Goal: Transaction & Acquisition: Book appointment/travel/reservation

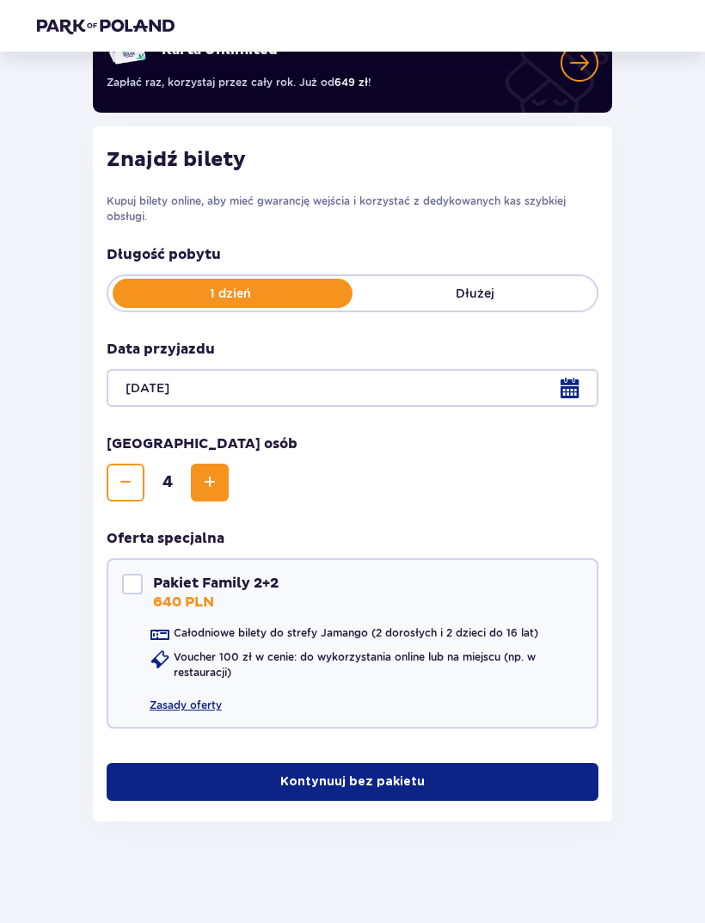
scroll to position [156, 0]
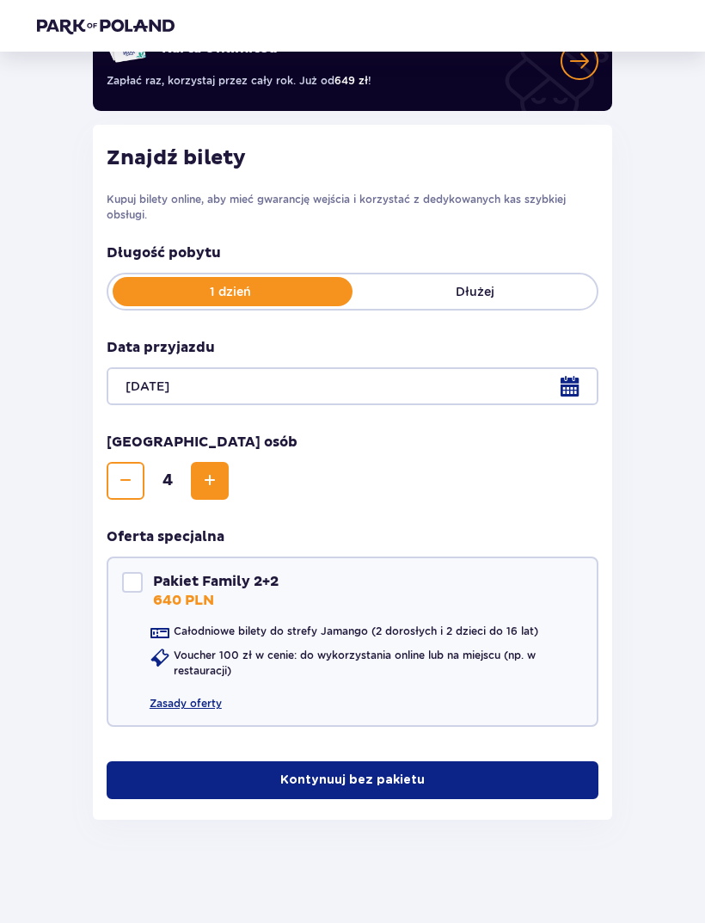
click at [138, 580] on div at bounding box center [132, 582] width 21 height 21
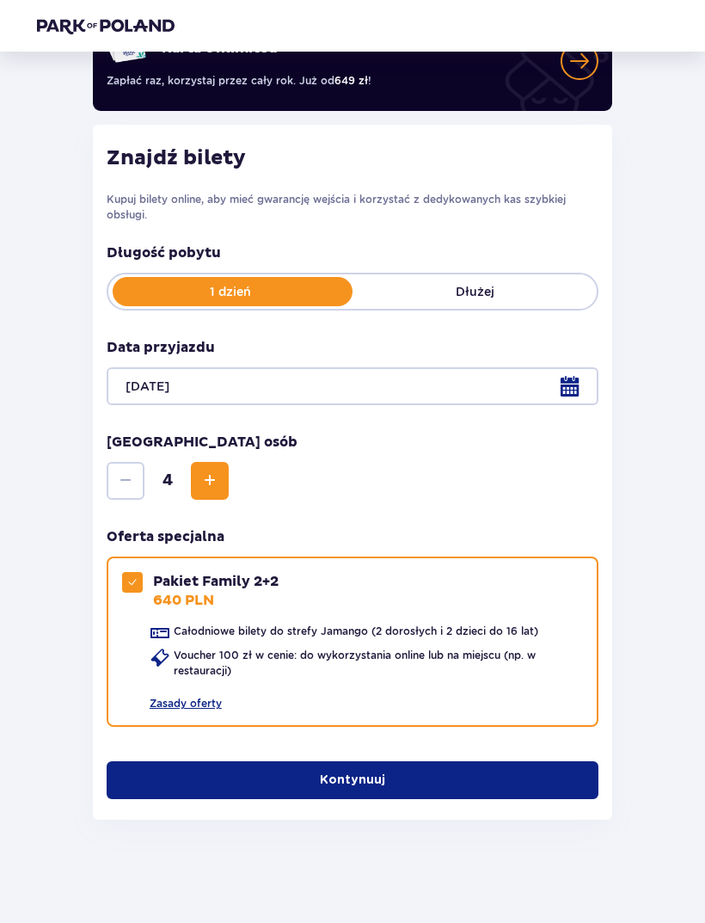
click at [405, 778] on button "Kontynuuj" at bounding box center [353, 780] width 492 height 38
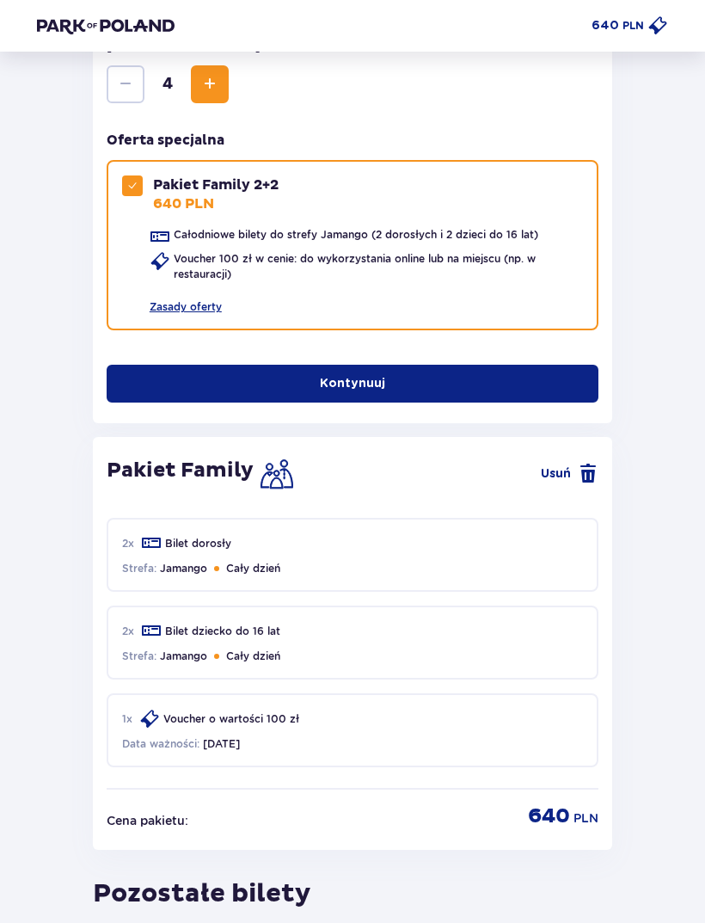
scroll to position [551, 0]
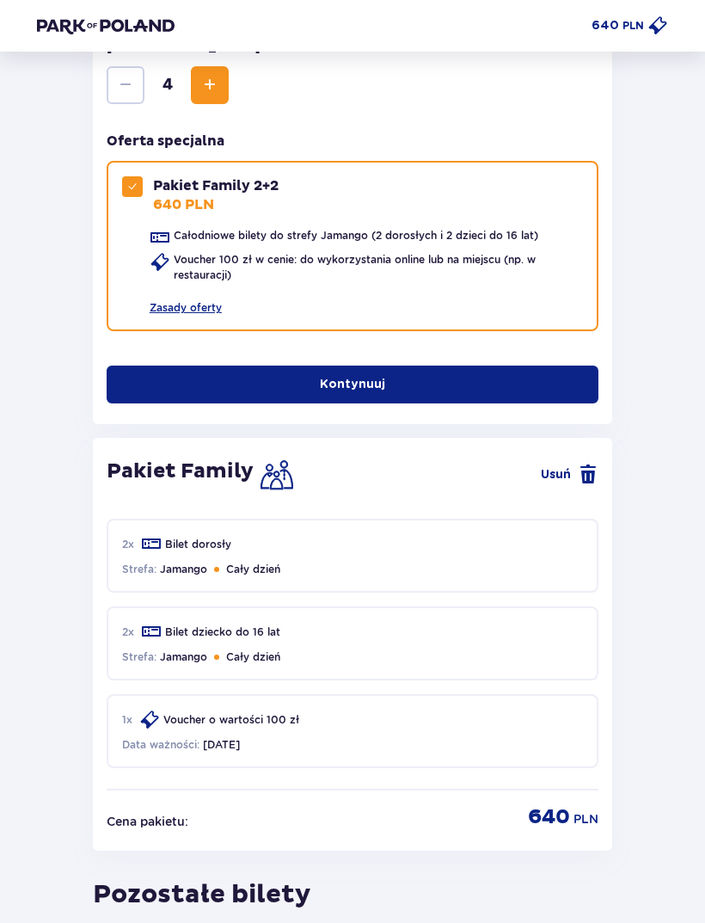
click at [302, 742] on div "1 x Voucher o wartości 100 zł Data ważności : 09.09.2026" at bounding box center [353, 731] width 492 height 74
click at [301, 741] on div "1 x Voucher o wartości 100 zł Data ważności : 09.09.2026" at bounding box center [353, 731] width 492 height 74
click at [325, 747] on div "1 x Voucher o wartości 100 zł Data ważności : 09.09.2026" at bounding box center [353, 731] width 492 height 74
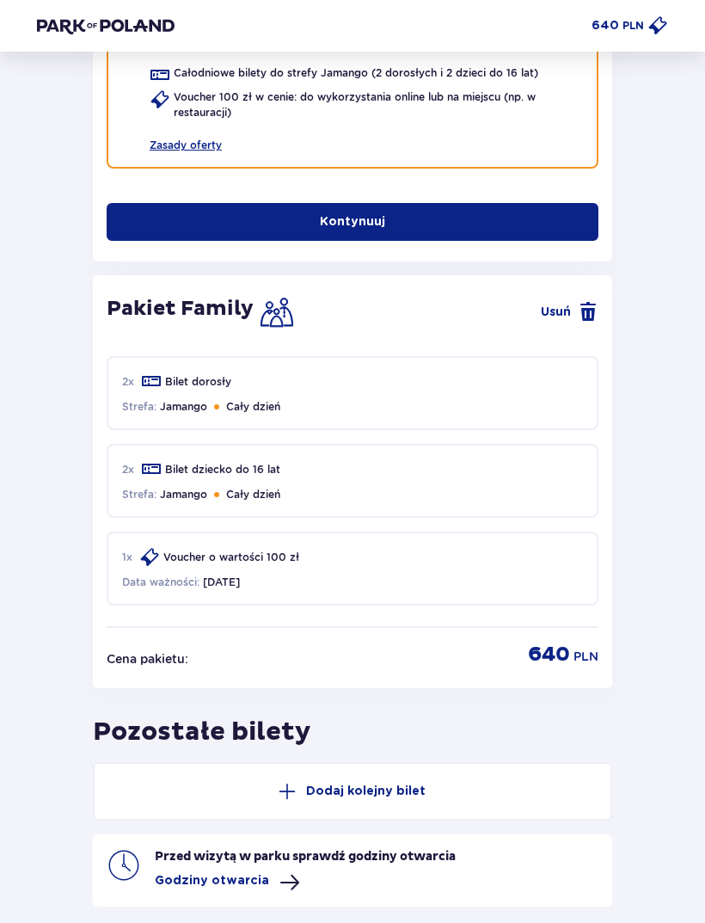
scroll to position [804, 0]
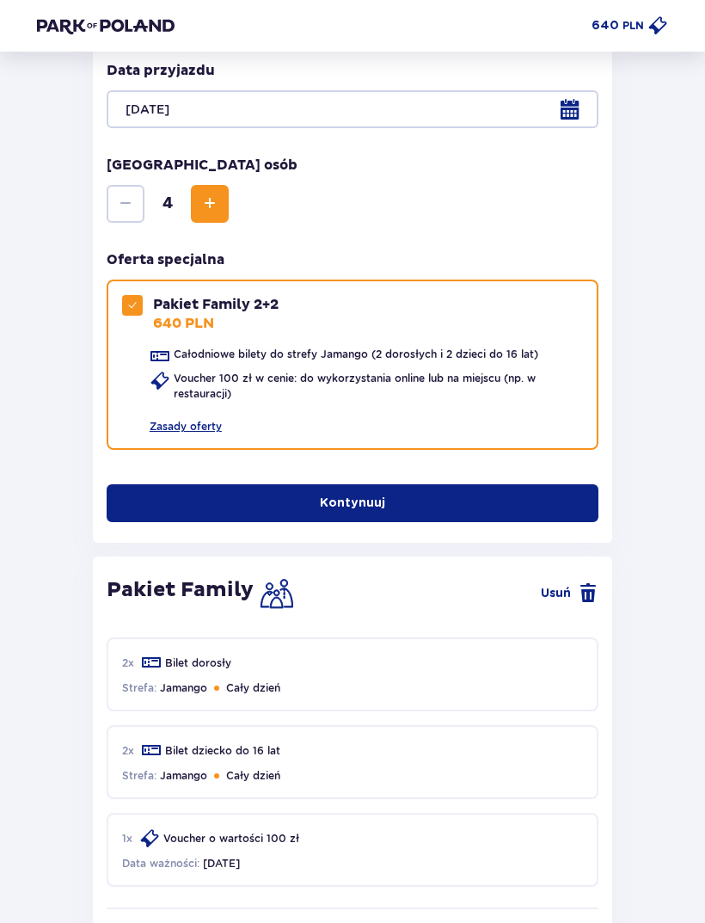
click at [136, 304] on span at bounding box center [132, 306] width 10 height 10
checkbox input "false"
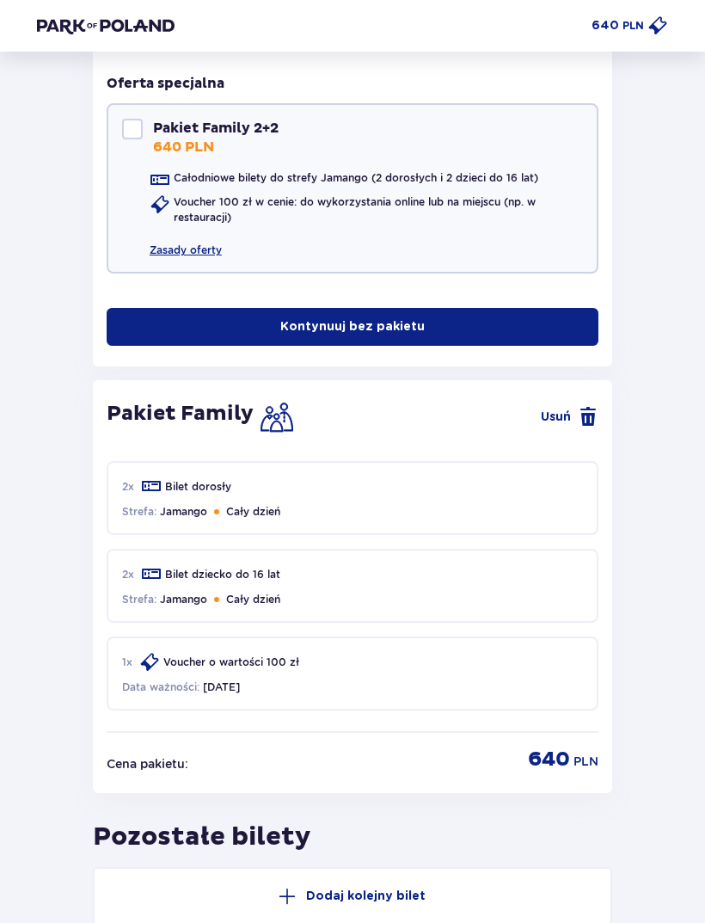
scroll to position [618, 0]
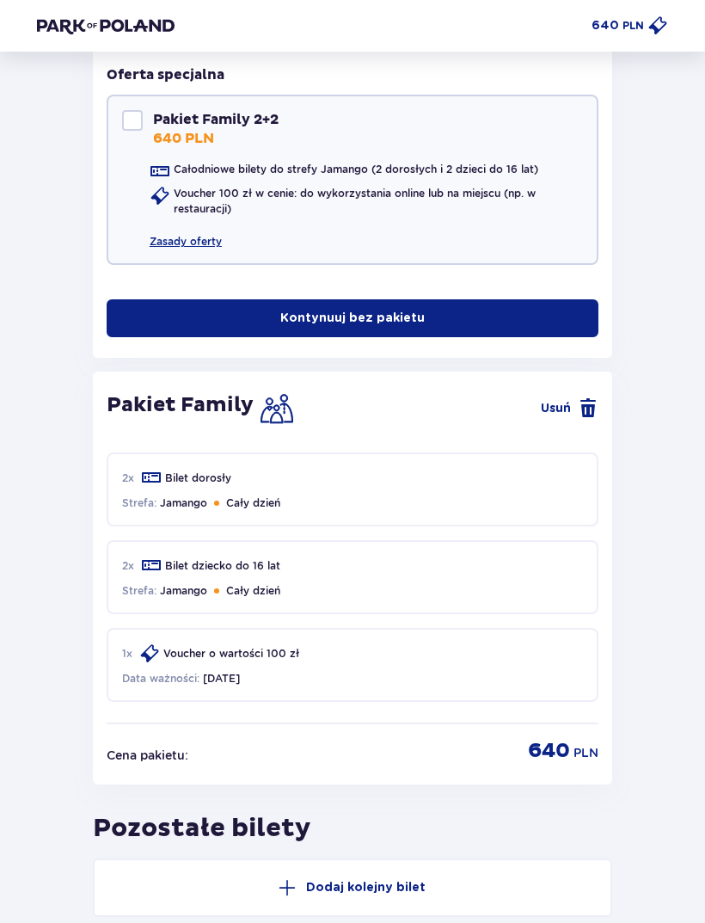
click at [453, 315] on button "Kontynuuj bez pakietu" at bounding box center [353, 318] width 492 height 38
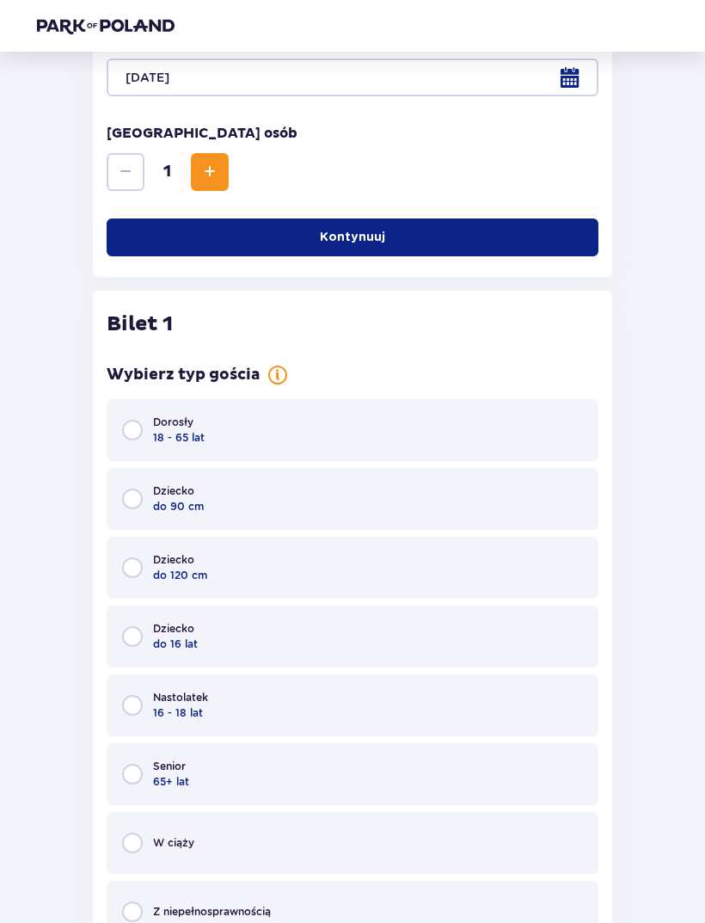
scroll to position [469, 0]
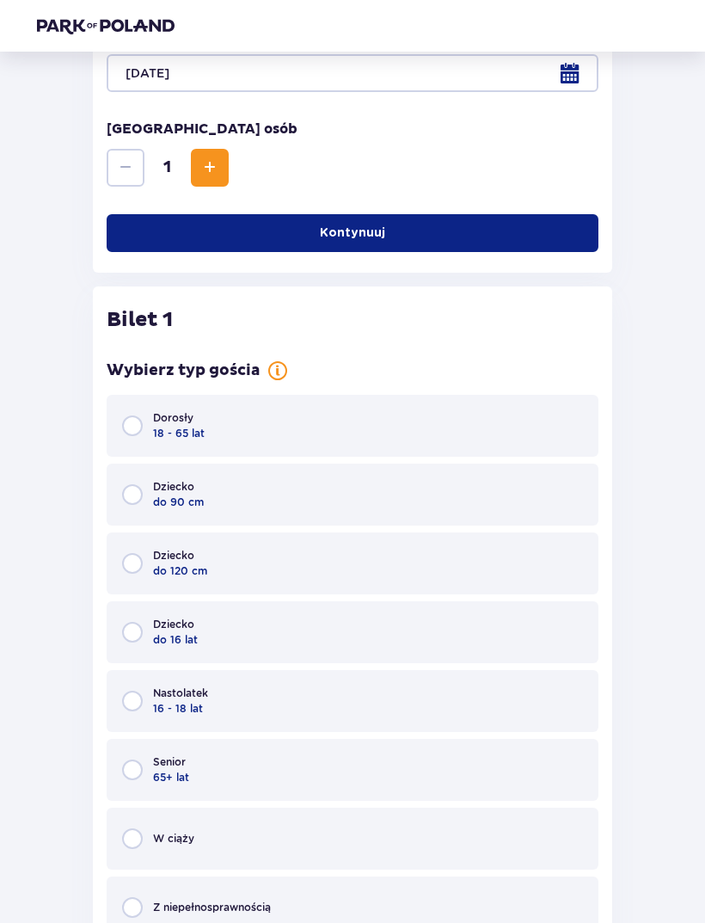
click at [128, 430] on input "radio" at bounding box center [132, 425] width 21 height 21
radio input "true"
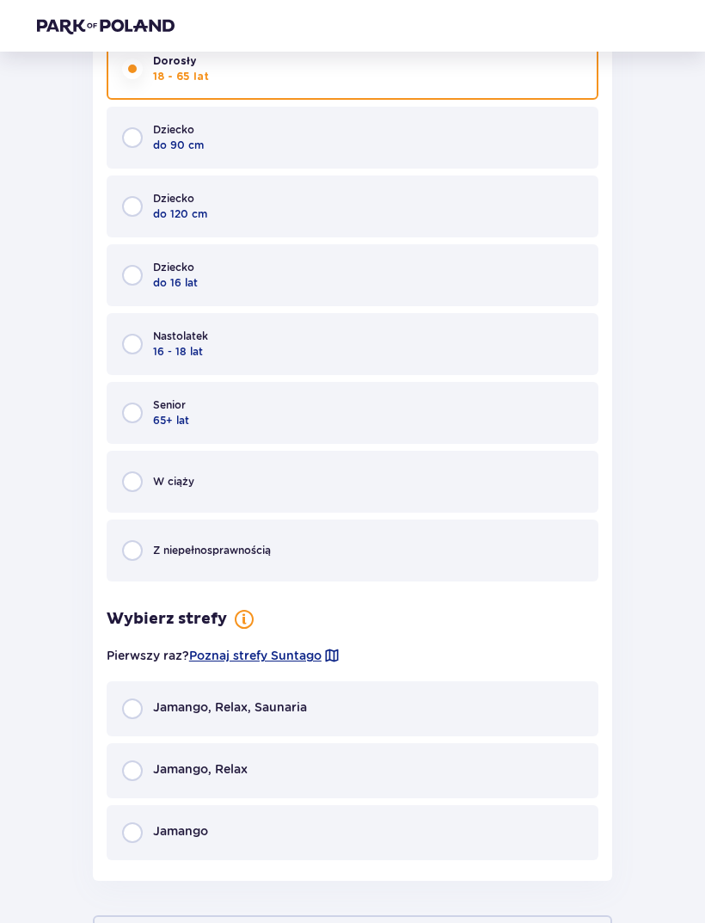
click at [132, 283] on input "radio" at bounding box center [132, 275] width 21 height 21
radio input "true"
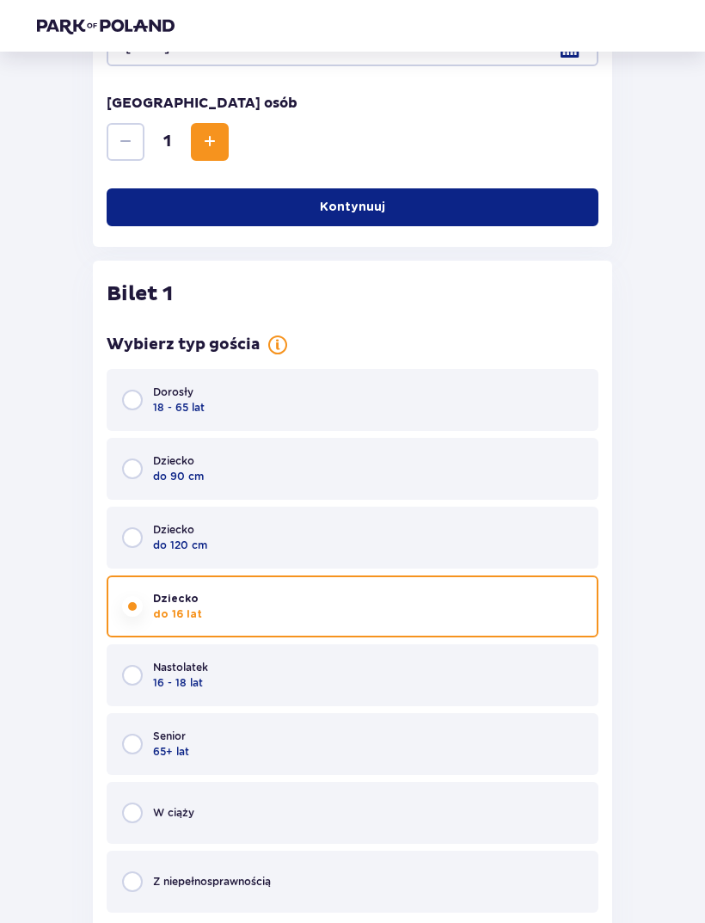
click at [126, 406] on input "radio" at bounding box center [132, 400] width 21 height 21
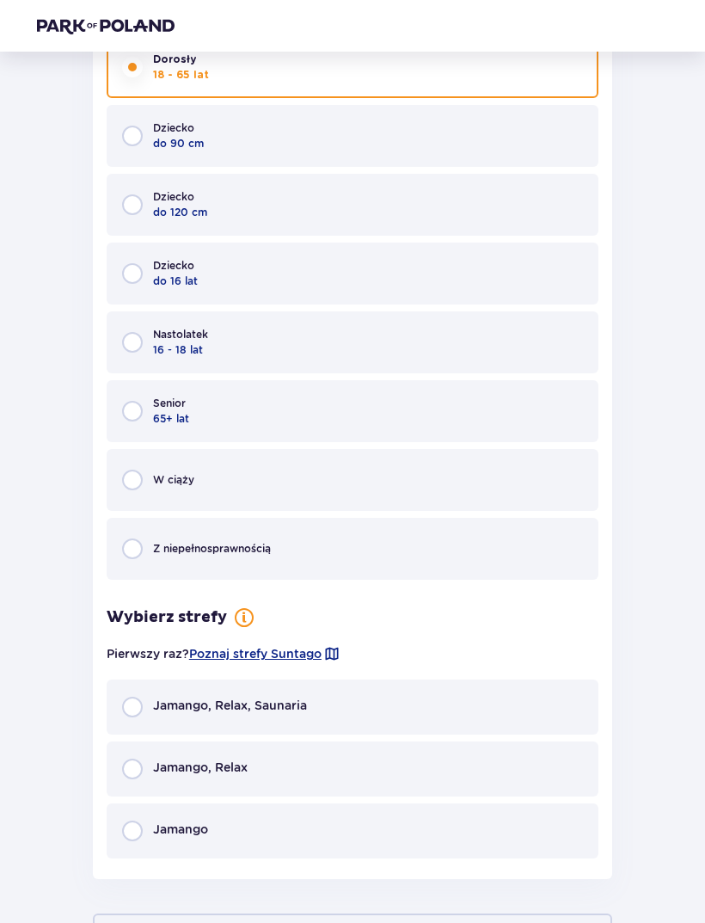
scroll to position [904, 0]
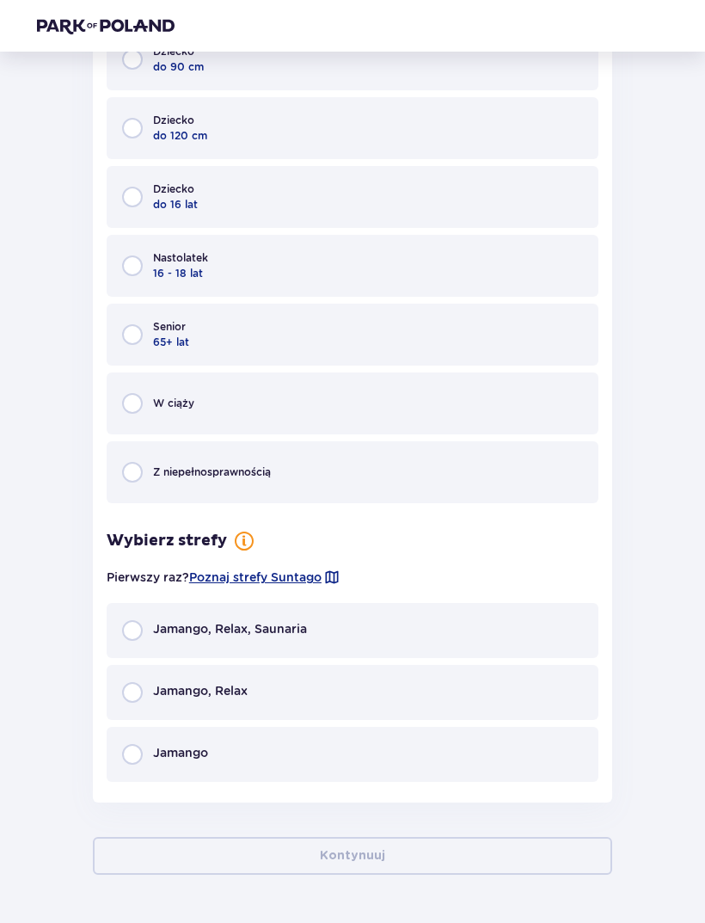
click at [262, 755] on div "Jamango" at bounding box center [353, 754] width 492 height 55
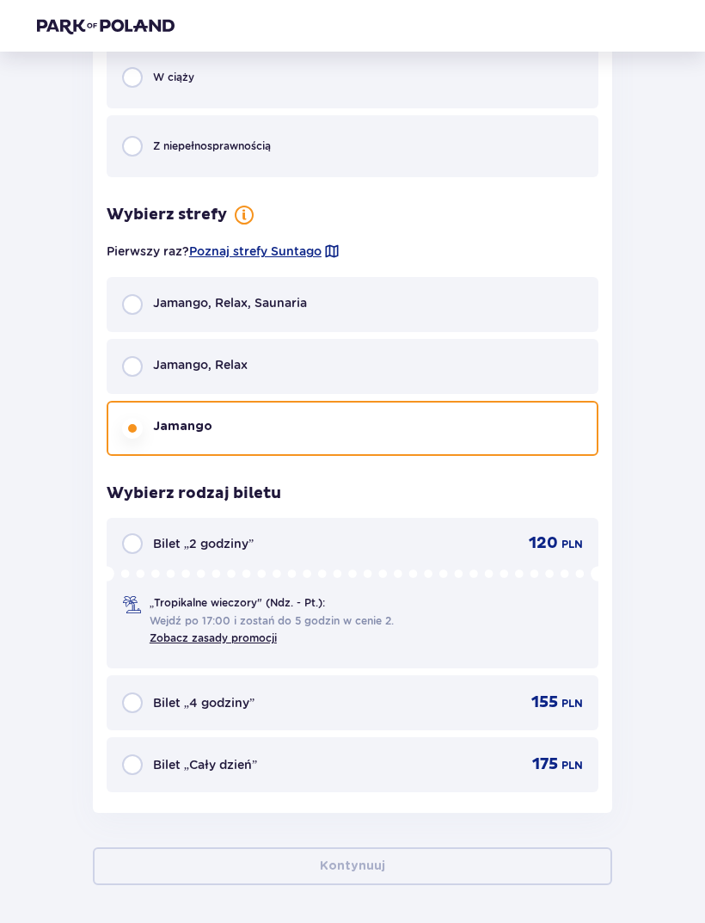
scroll to position [1237, 0]
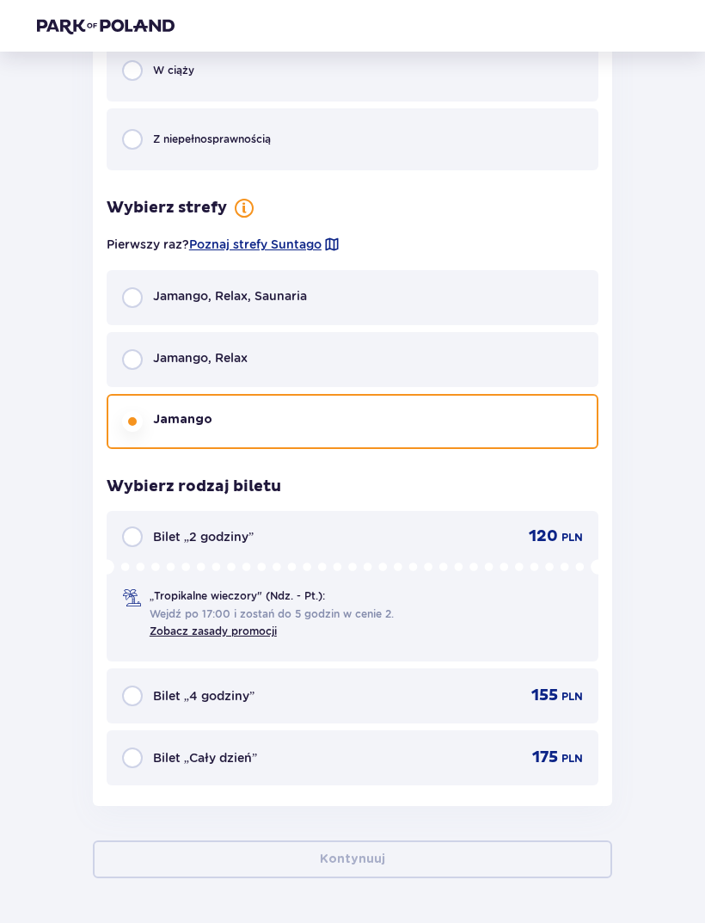
click at [272, 766] on div "Bilet „Cały dzień” 175 PLN" at bounding box center [353, 757] width 492 height 55
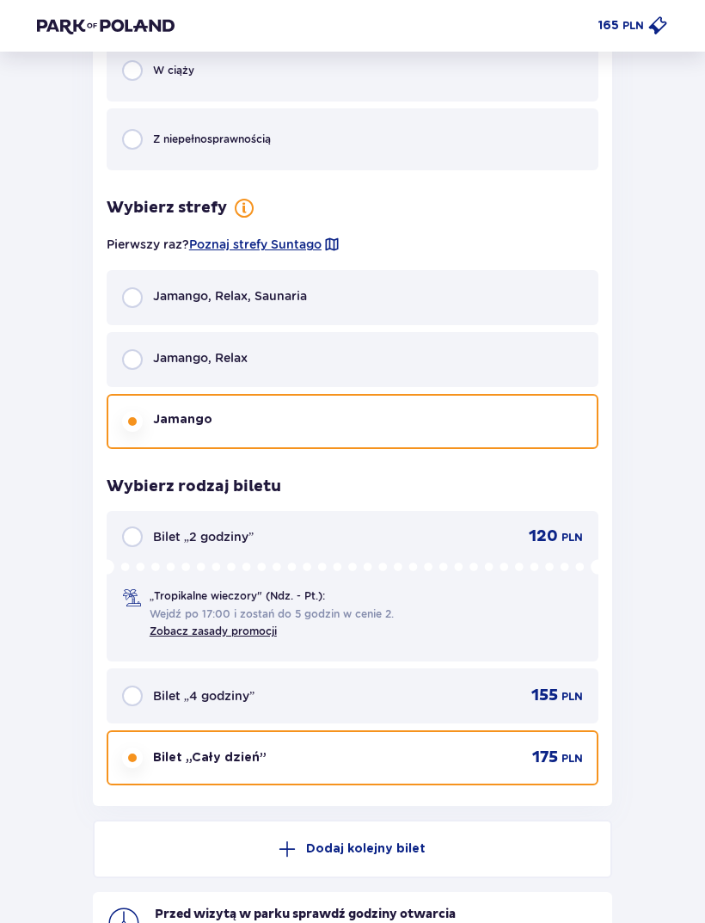
scroll to position [1382, 0]
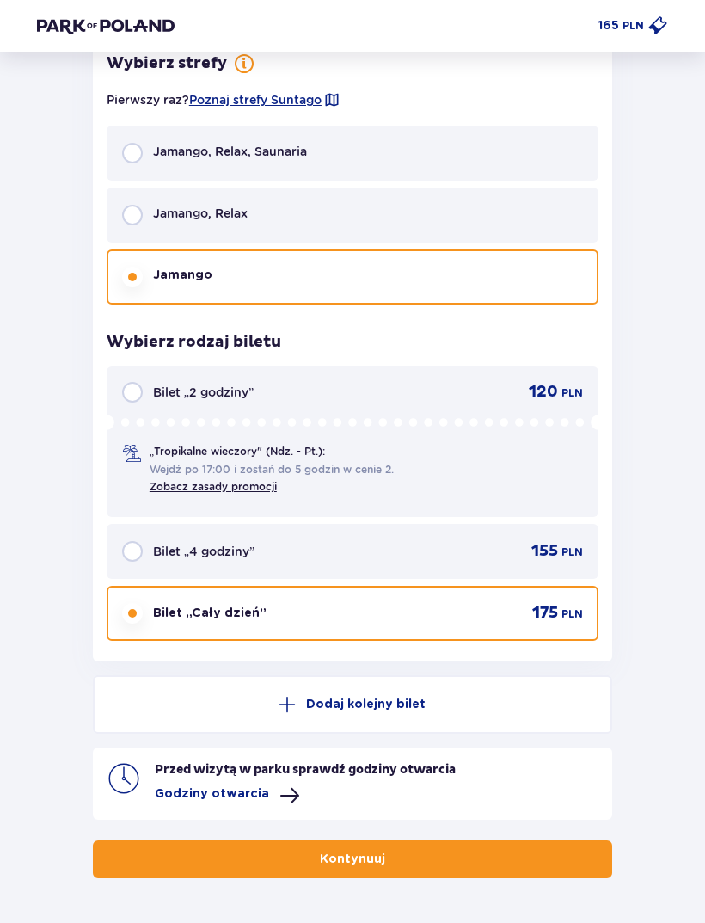
click at [387, 696] on p "Dodaj kolejny bilet" at bounding box center [366, 704] width 120 height 17
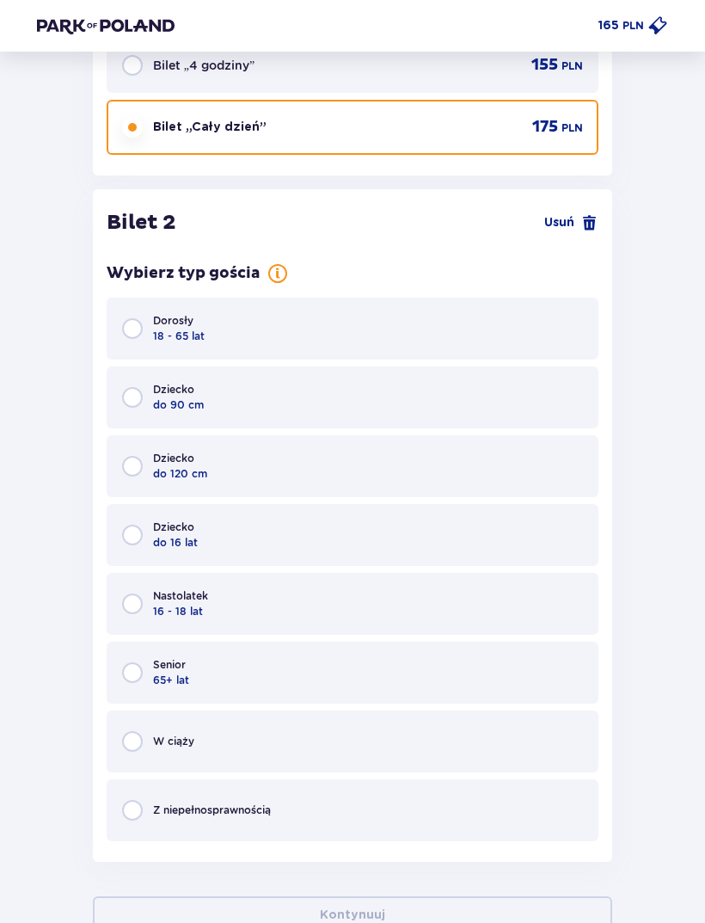
scroll to position [1923, 0]
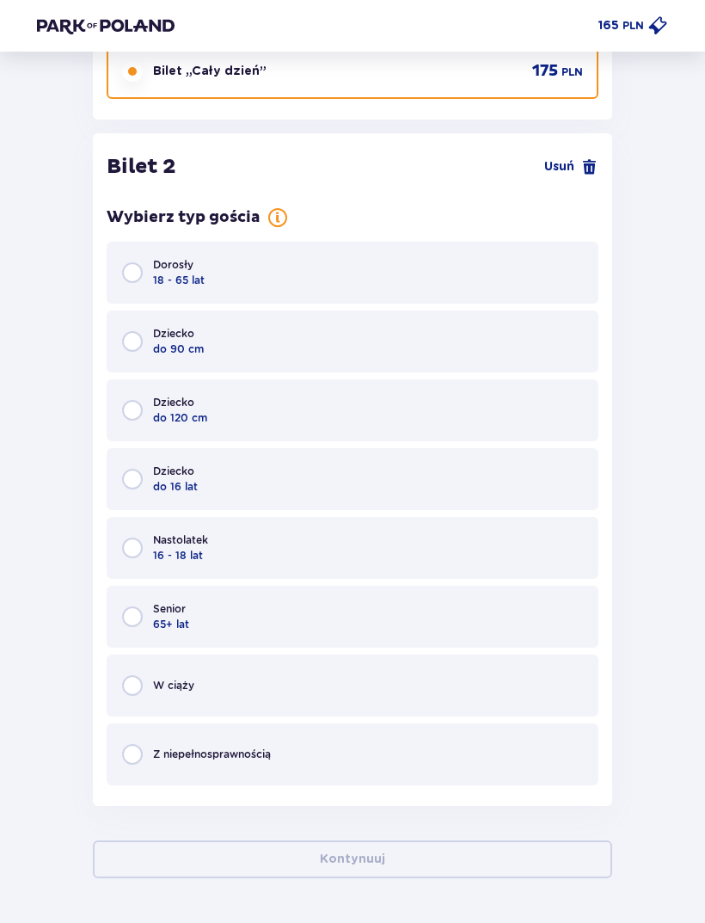
click at [312, 266] on div "Dorosły 18 - 65 lat" at bounding box center [353, 273] width 492 height 62
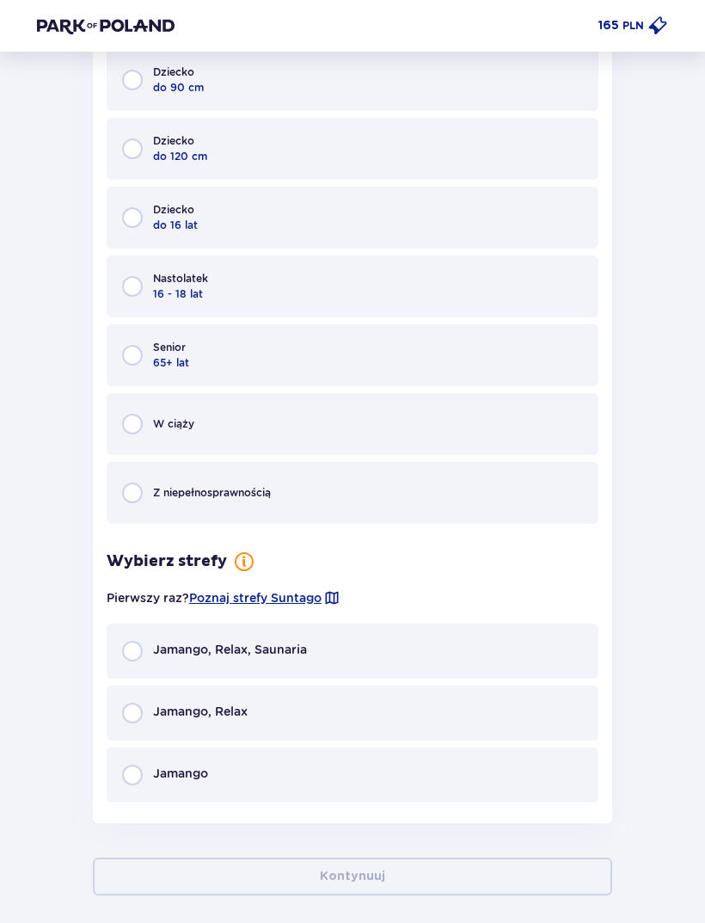
scroll to position [2202, 0]
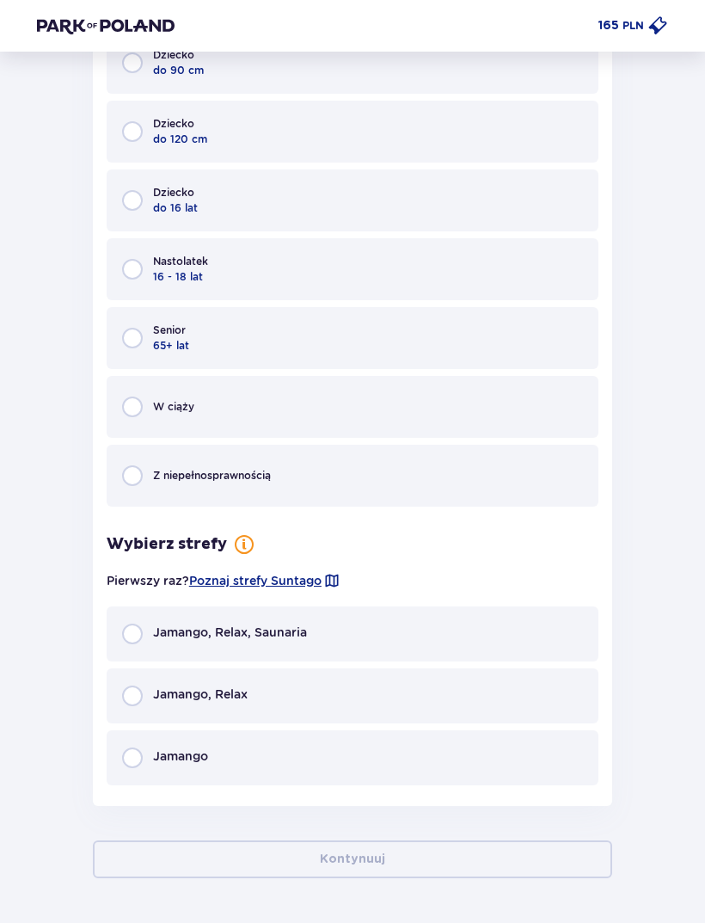
click at [234, 763] on div "Jamango" at bounding box center [353, 757] width 492 height 55
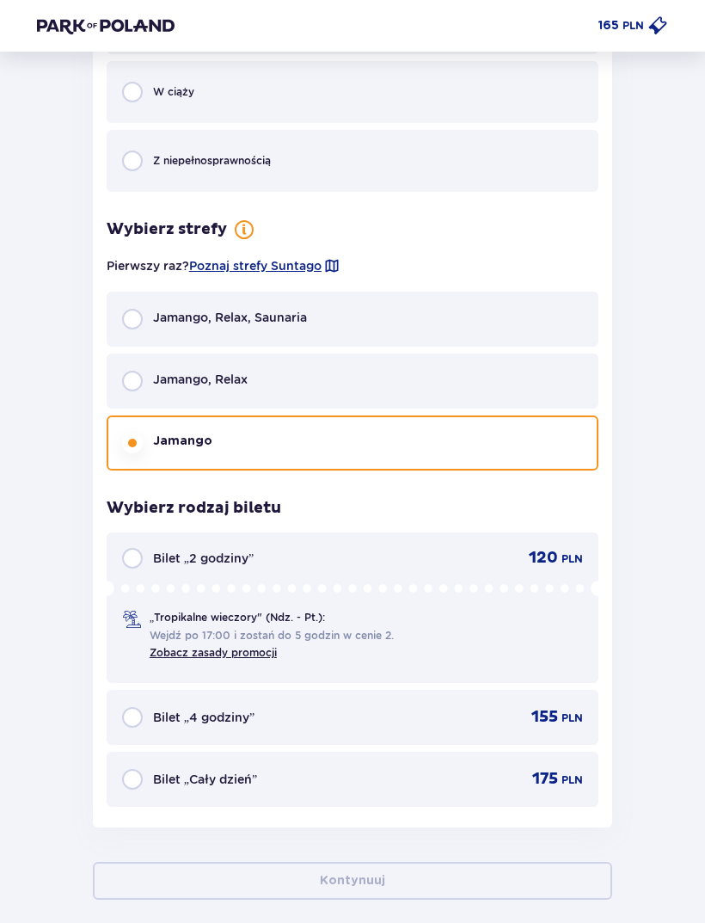
scroll to position [2535, 0]
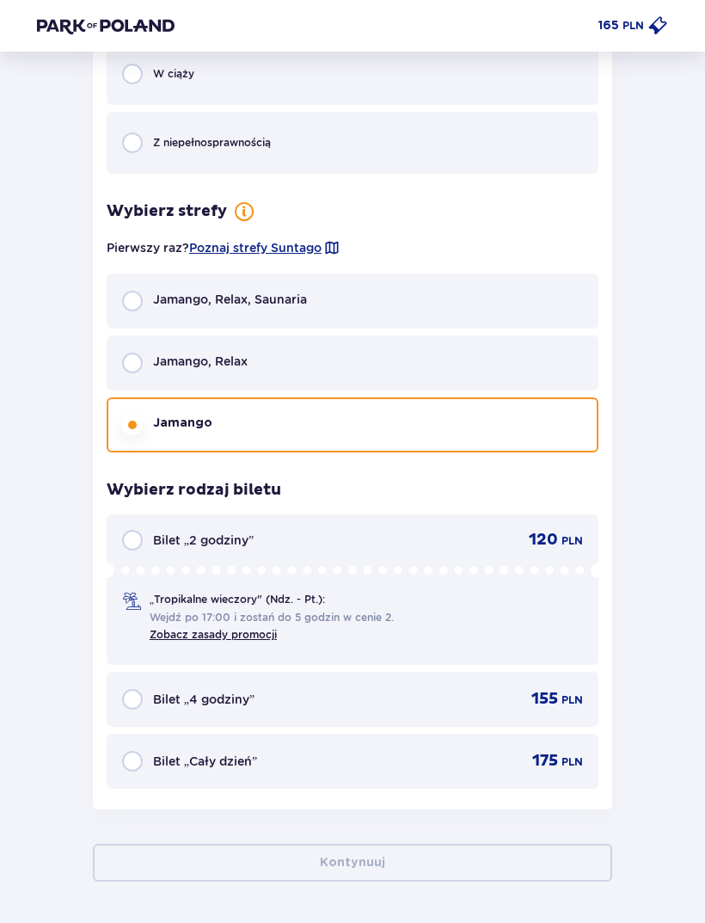
click at [275, 758] on div "Bilet „Cały dzień” 175 PLN" at bounding box center [352, 761] width 461 height 21
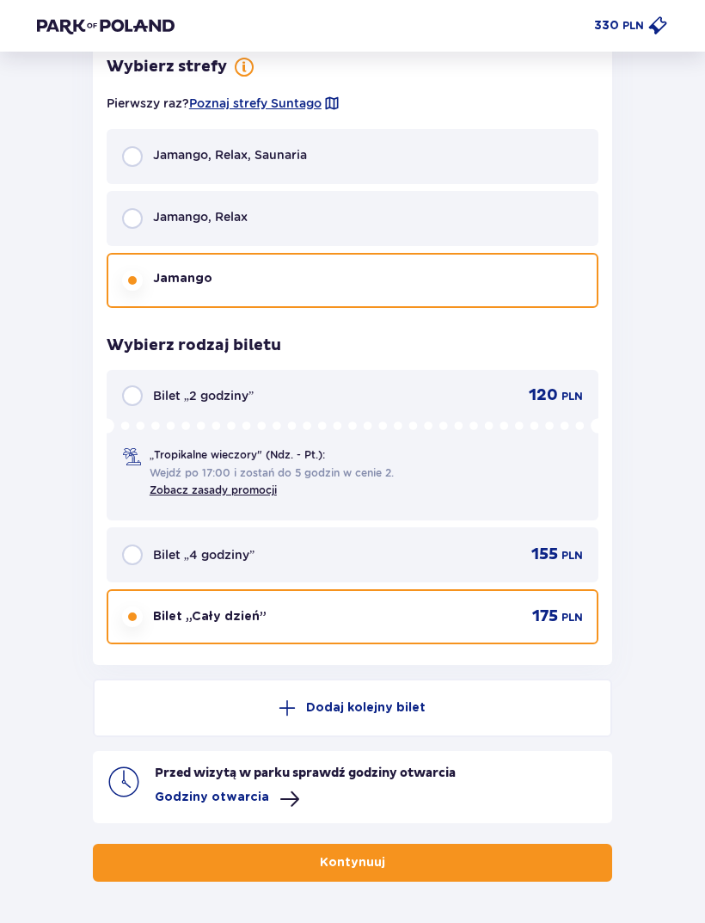
click at [303, 705] on button "Dodaj kolejny bilet" at bounding box center [353, 708] width 520 height 58
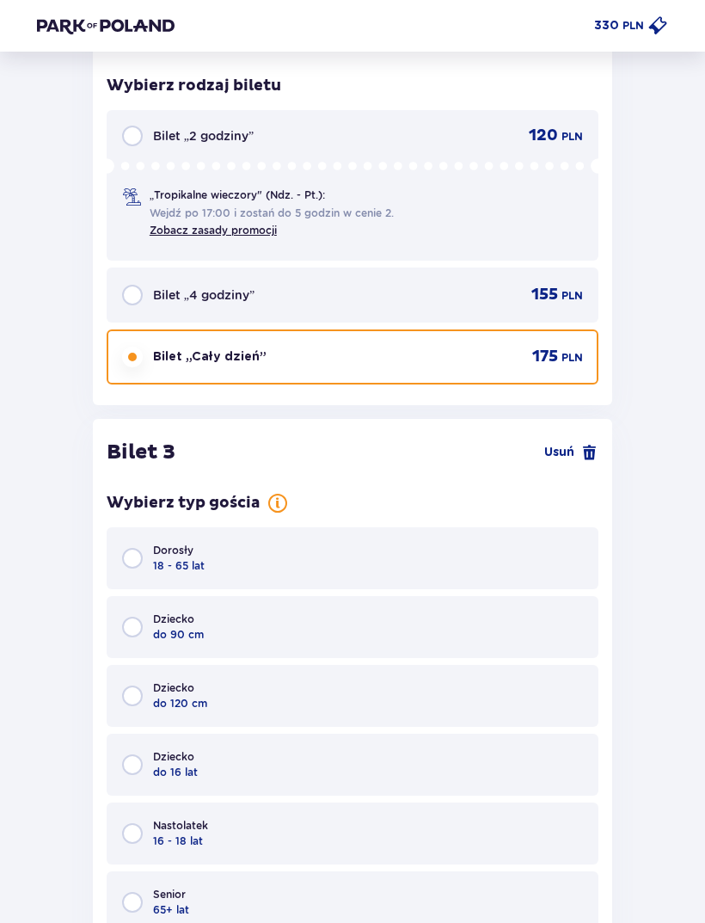
scroll to position [3455, 0]
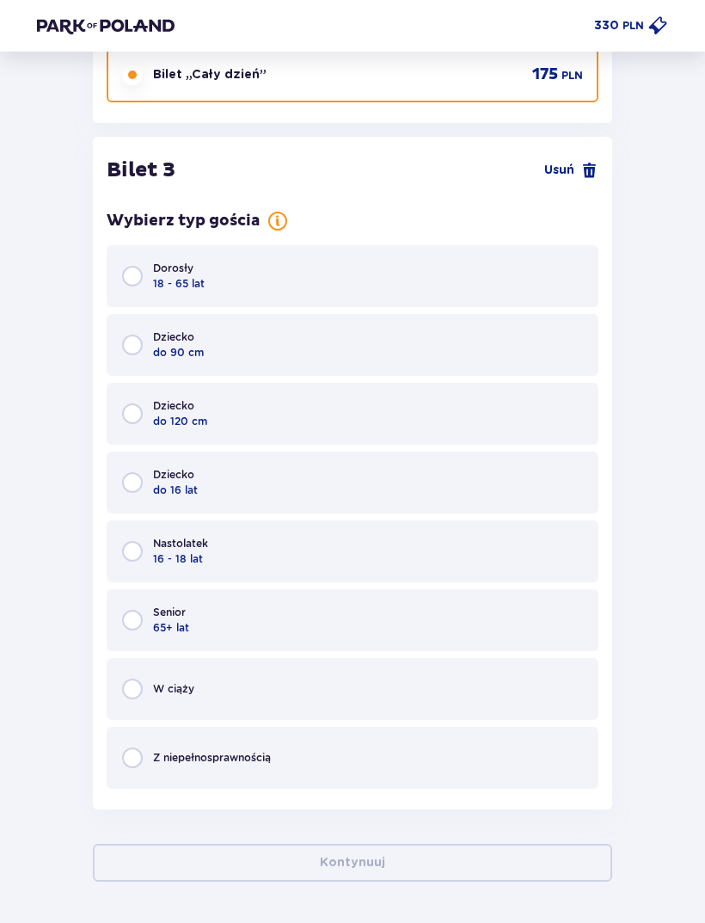
click at [235, 481] on div "Dziecko do 16 lat" at bounding box center [353, 483] width 492 height 62
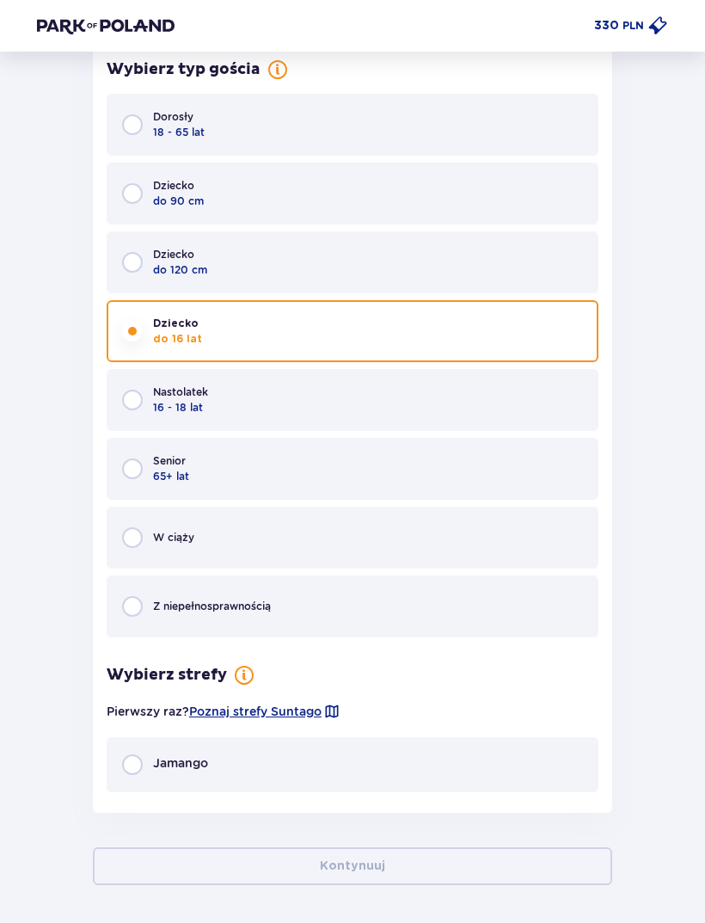
scroll to position [3610, 0]
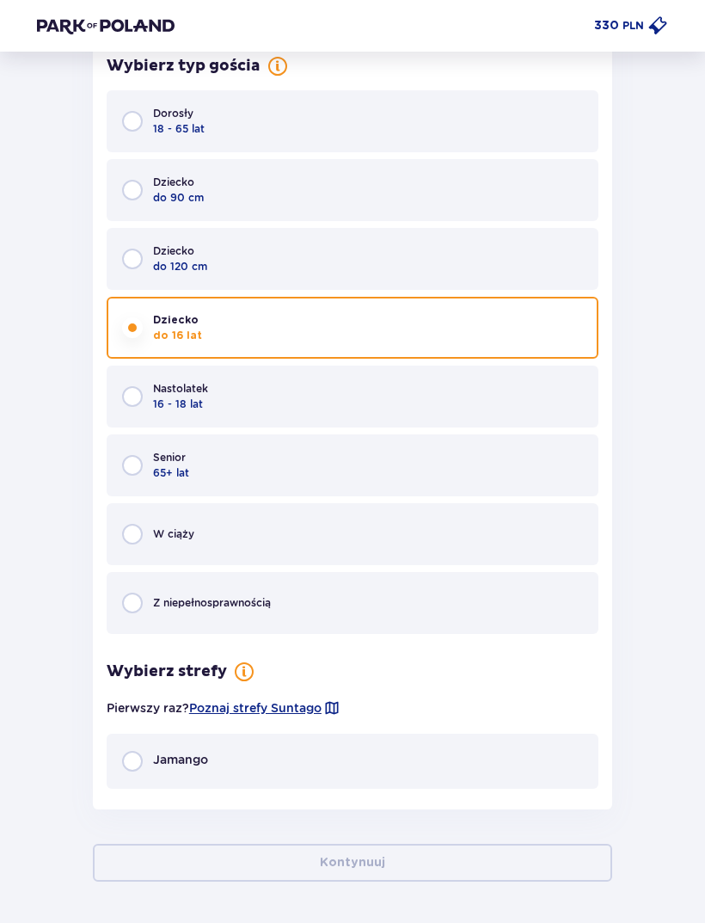
click at [198, 778] on div "Jamango" at bounding box center [353, 761] width 492 height 55
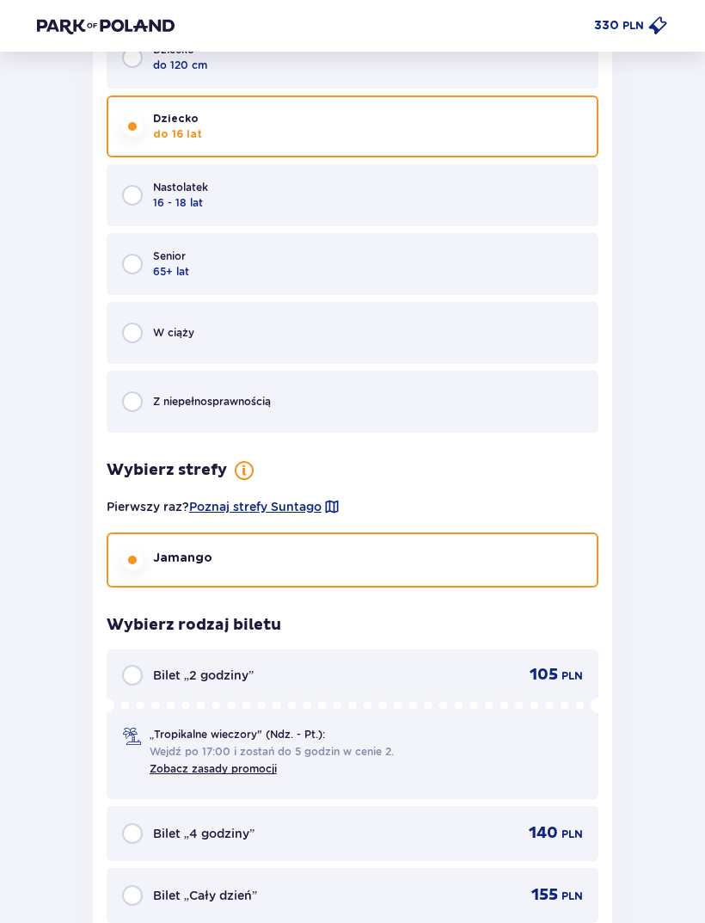
scroll to position [3942, 0]
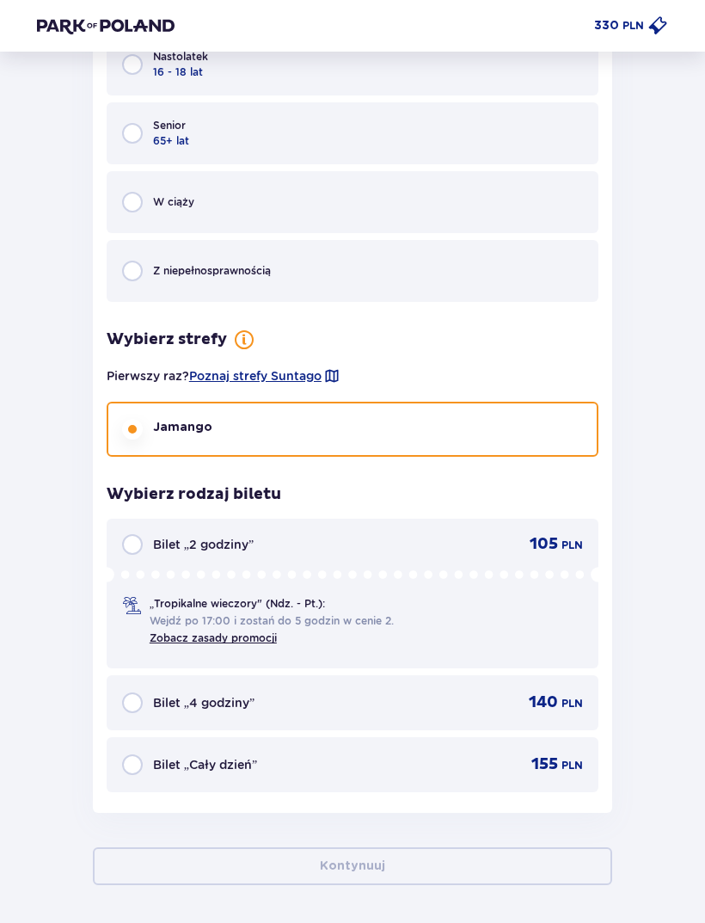
click at [250, 757] on div "Bilet „Cały dzień” 155 PLN" at bounding box center [352, 764] width 461 height 21
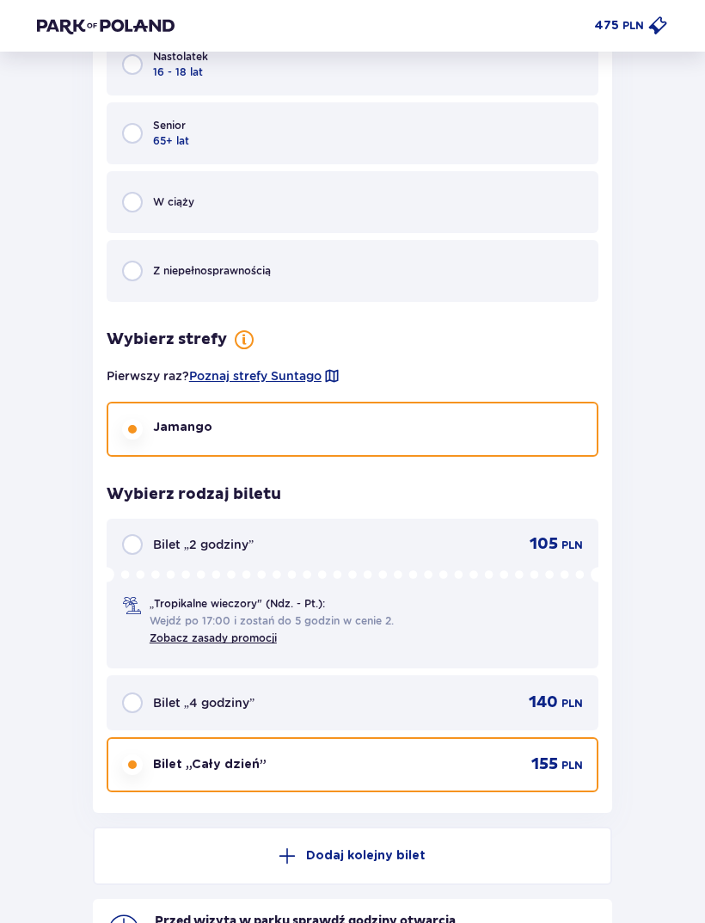
scroll to position [4087, 0]
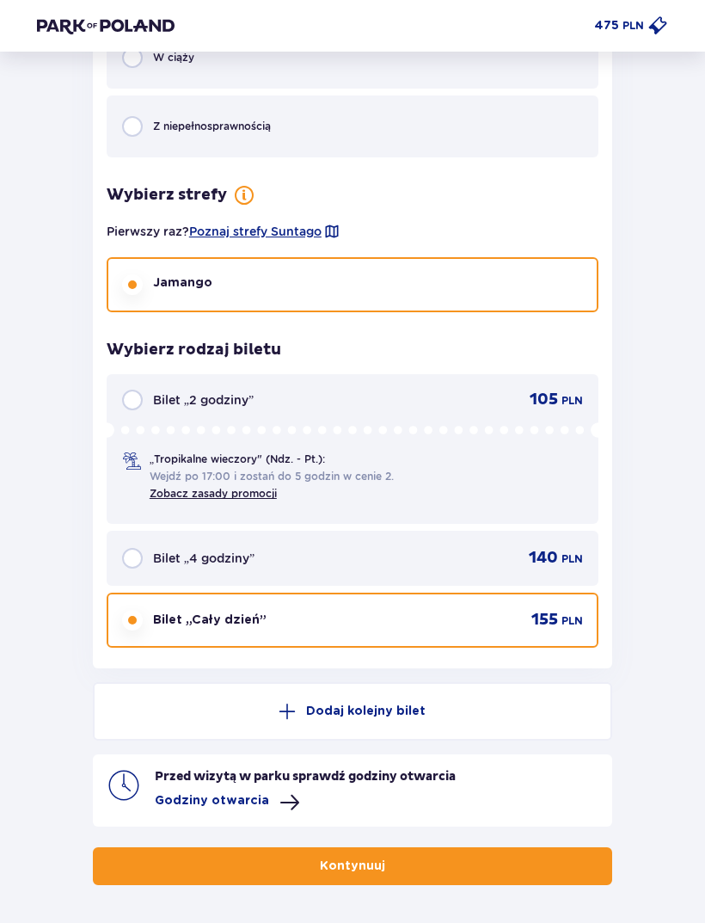
click at [319, 706] on p "Dodaj kolejny bilet" at bounding box center [366, 711] width 120 height 17
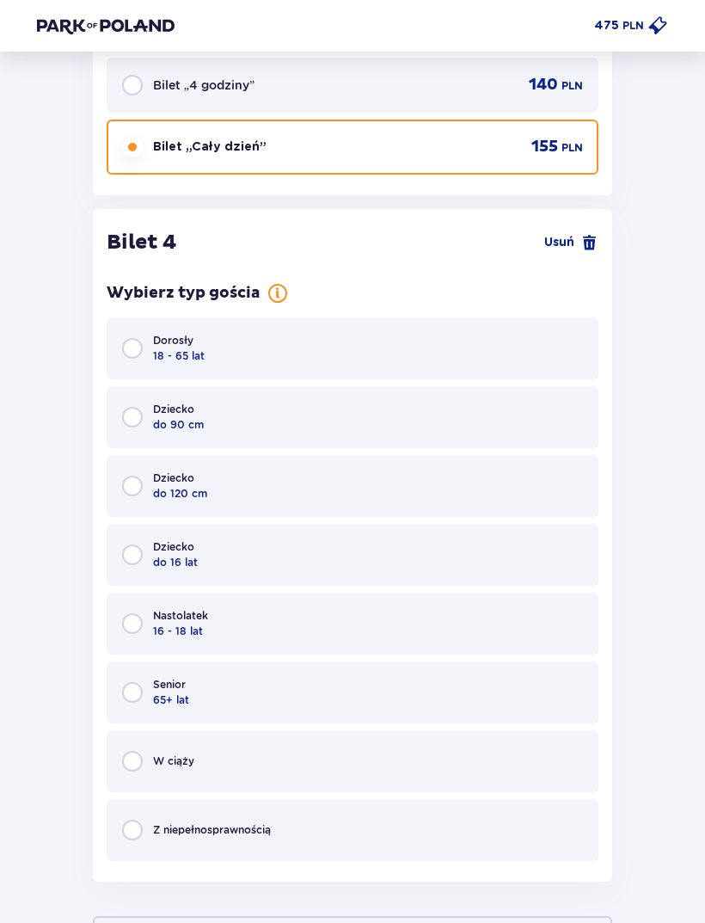
scroll to position [4629, 0]
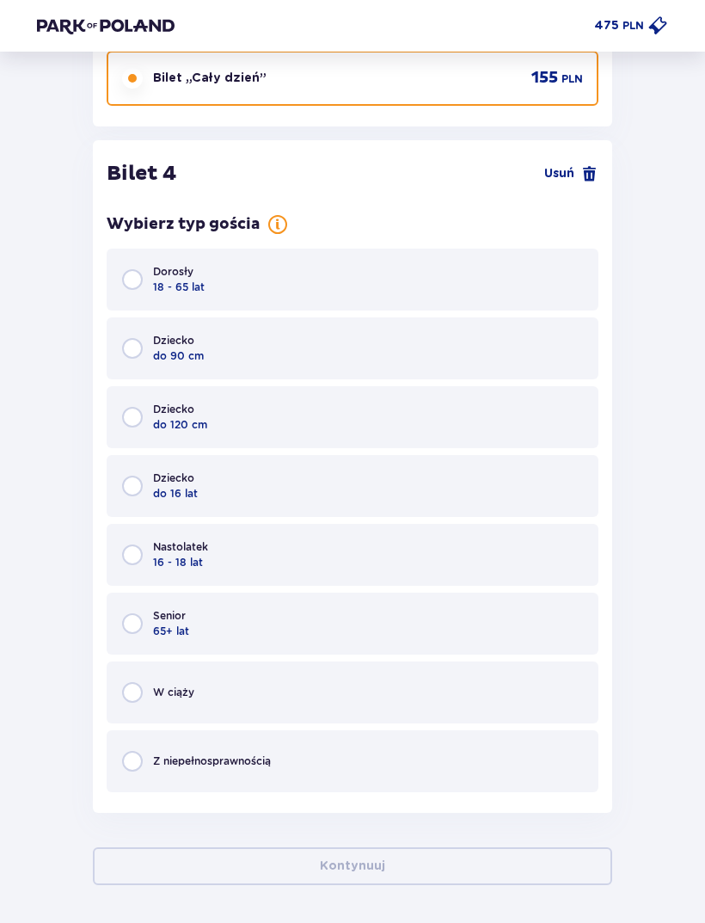
click at [263, 470] on div "Dziecko do 16 lat" at bounding box center [353, 486] width 492 height 62
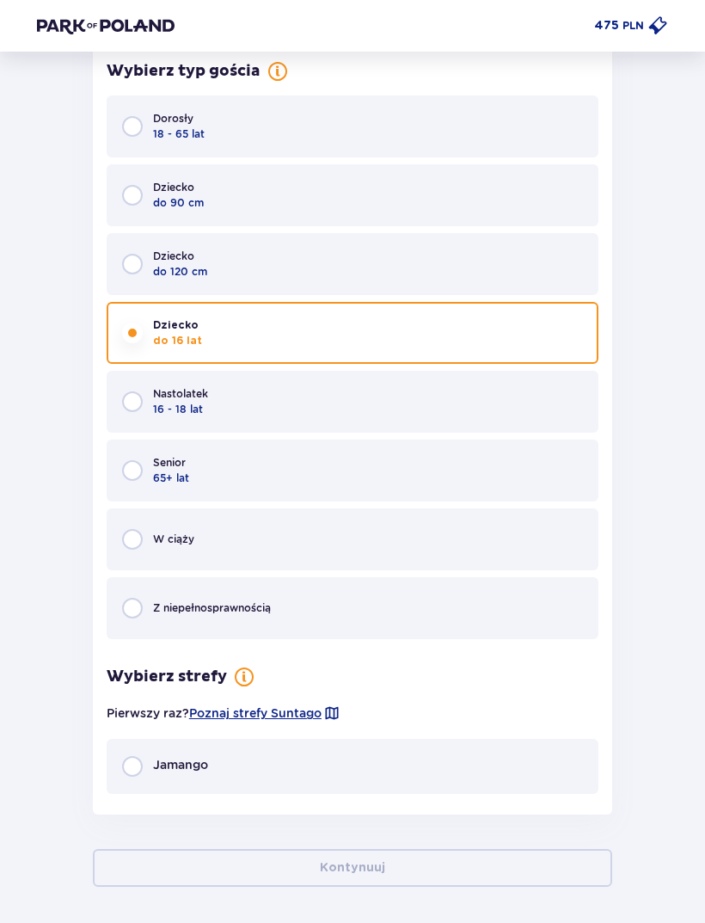
scroll to position [4784, 0]
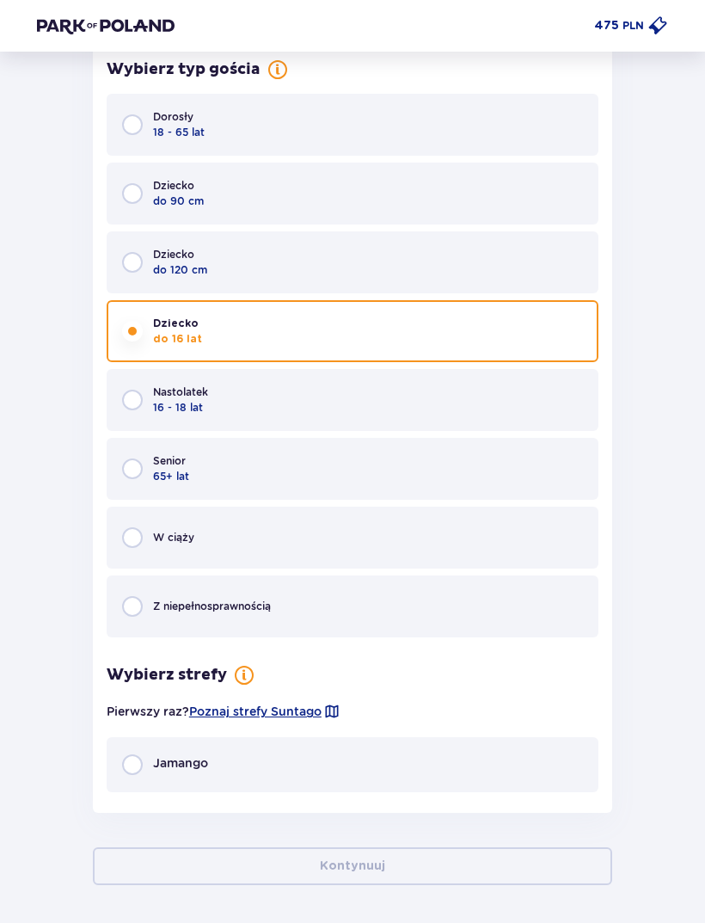
click at [290, 766] on div "Jamango" at bounding box center [353, 764] width 492 height 55
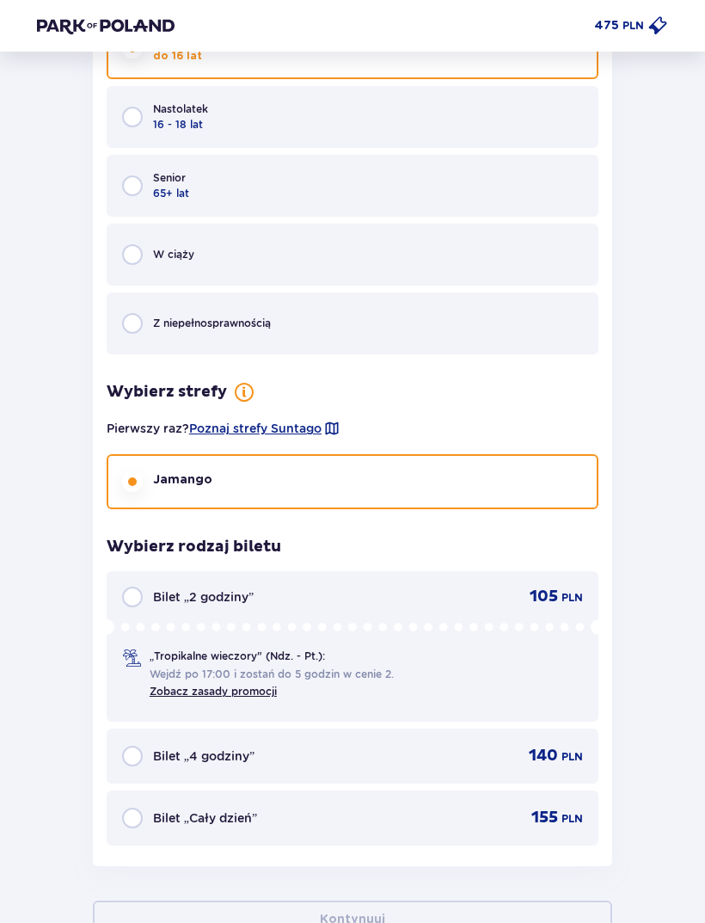
scroll to position [5117, 0]
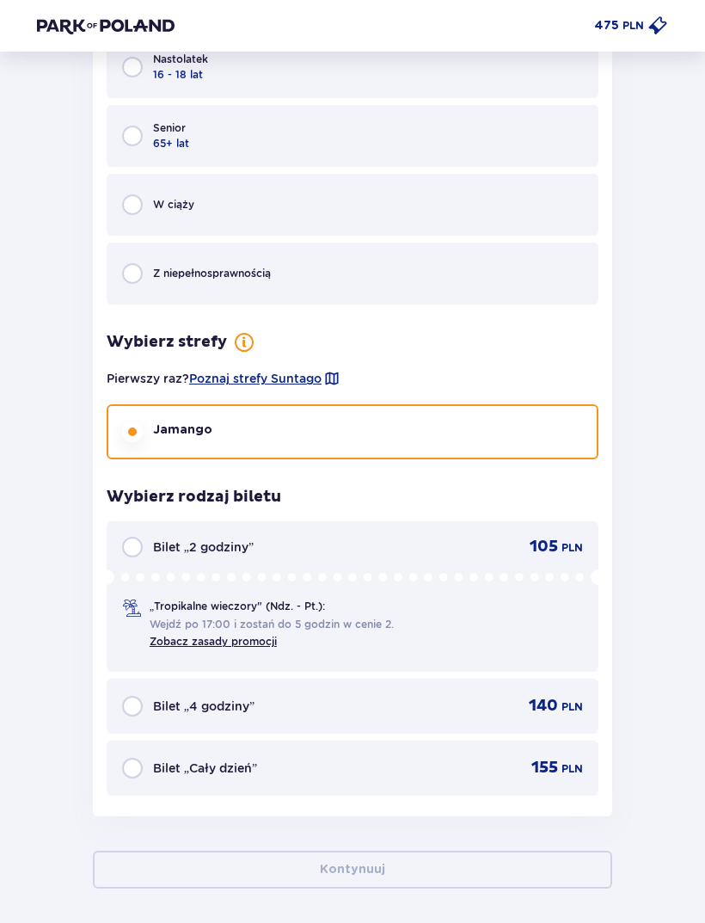
click at [363, 758] on div "Bilet „Cały dzień” 155 PLN" at bounding box center [352, 768] width 461 height 21
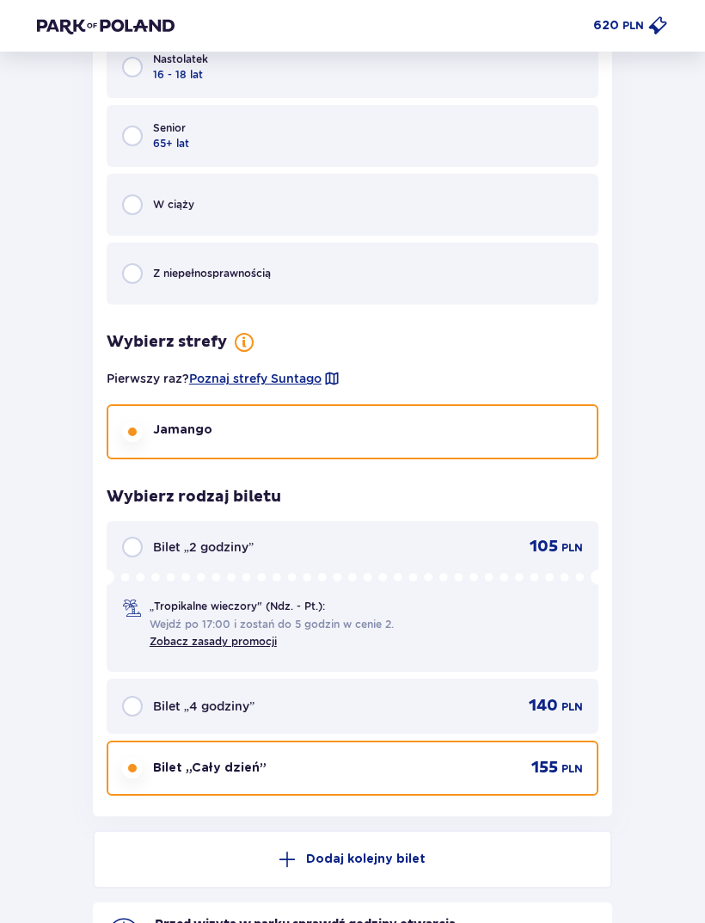
scroll to position [5261, 0]
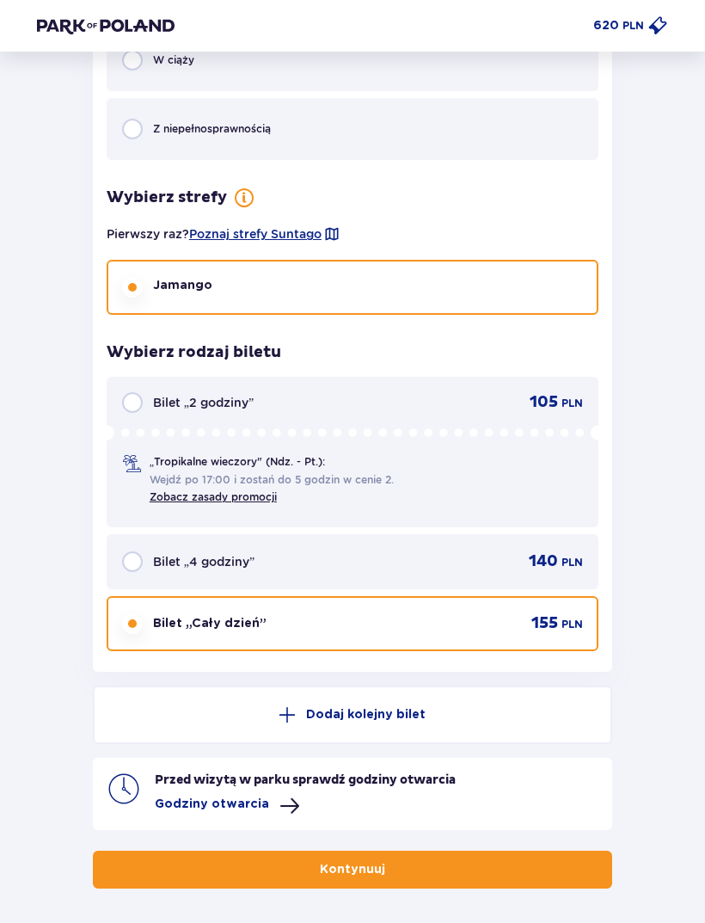
click at [448, 868] on button "Kontynuuj" at bounding box center [353, 870] width 520 height 38
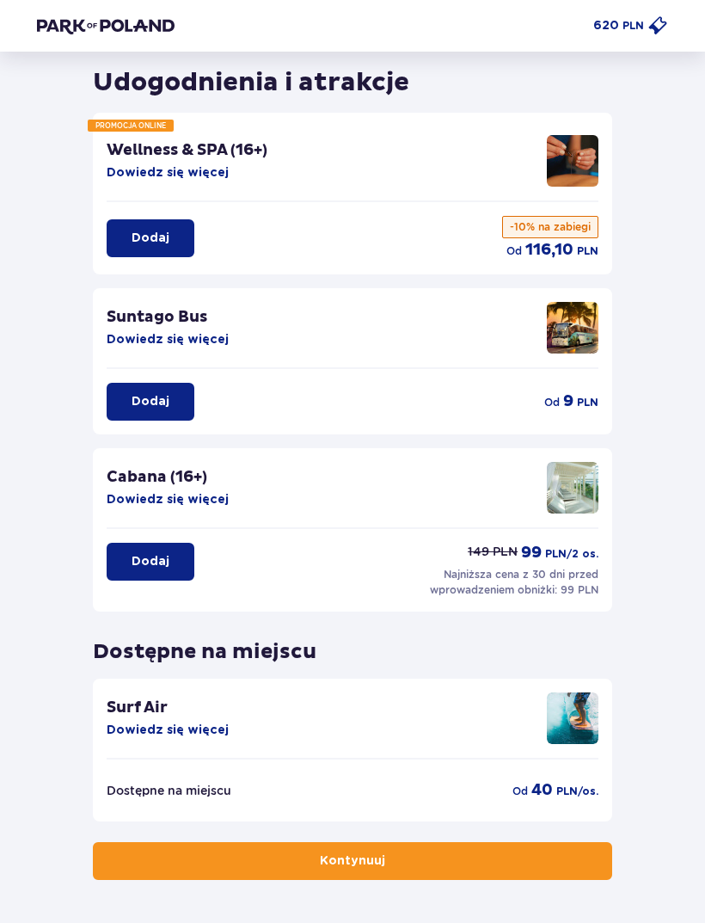
scroll to position [55, 0]
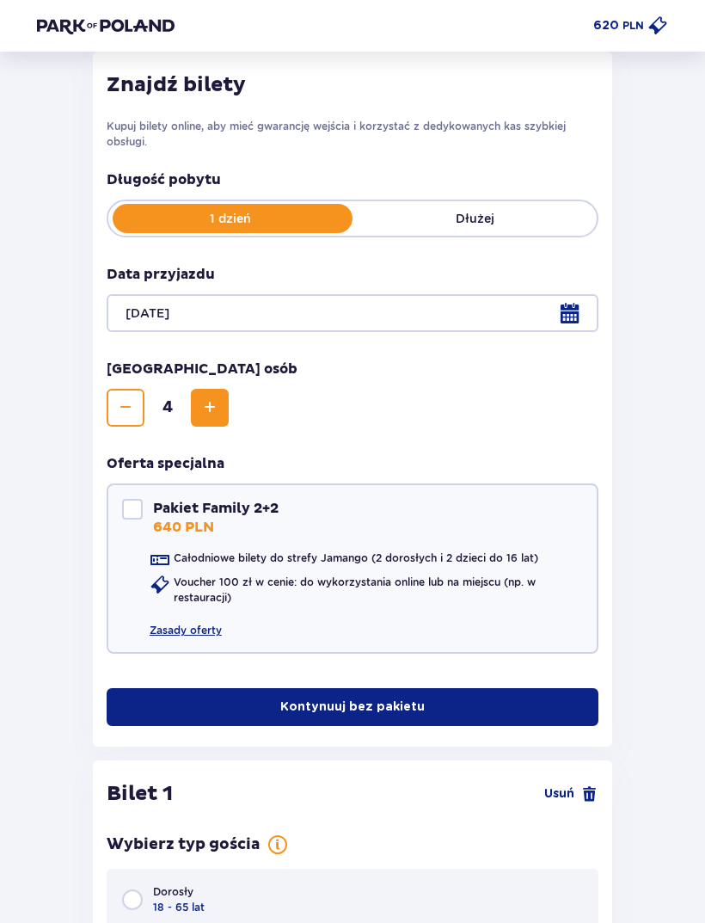
scroll to position [260, 0]
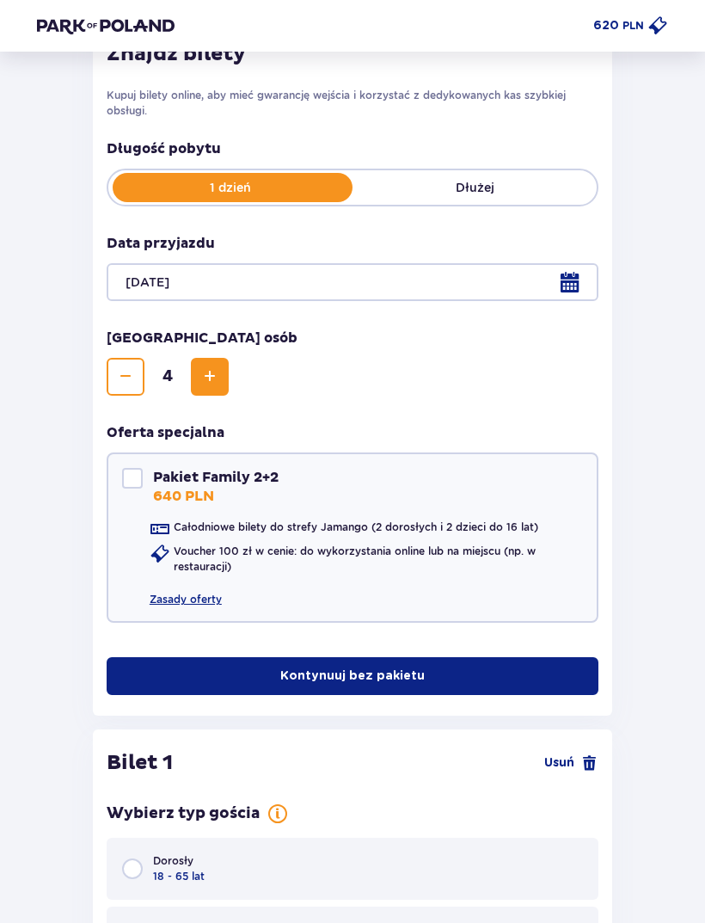
click at [126, 468] on div at bounding box center [132, 478] width 21 height 21
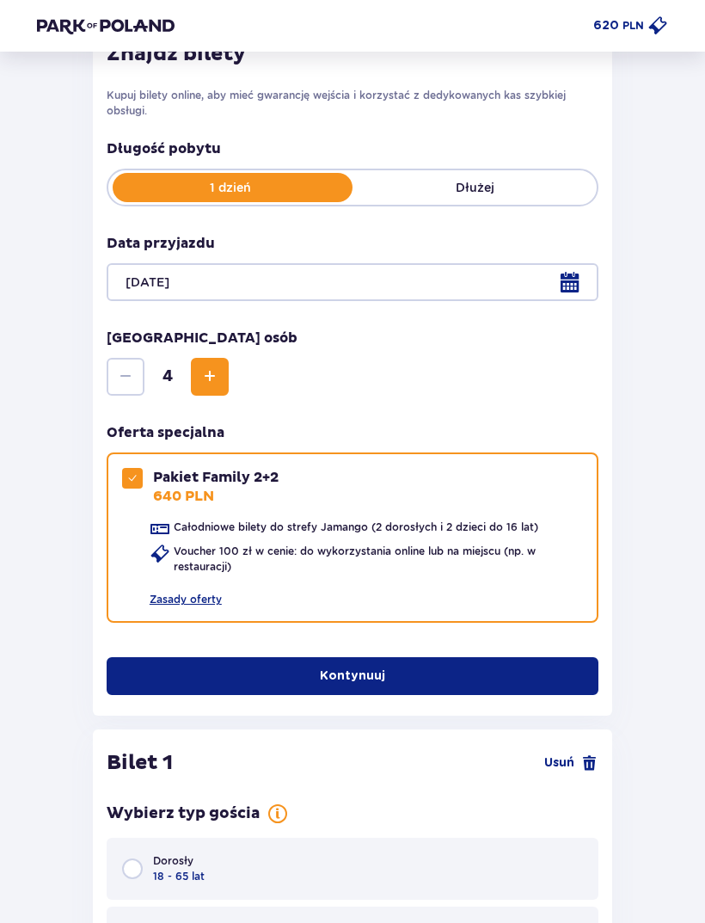
checkbox input "true"
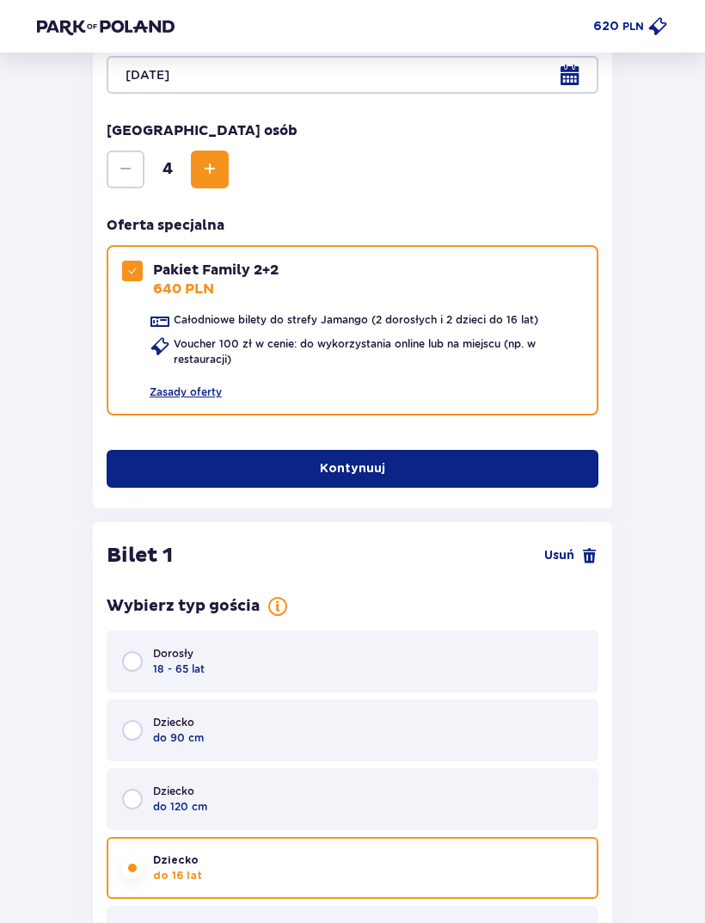
click at [444, 459] on button "Kontynuuj" at bounding box center [353, 468] width 492 height 38
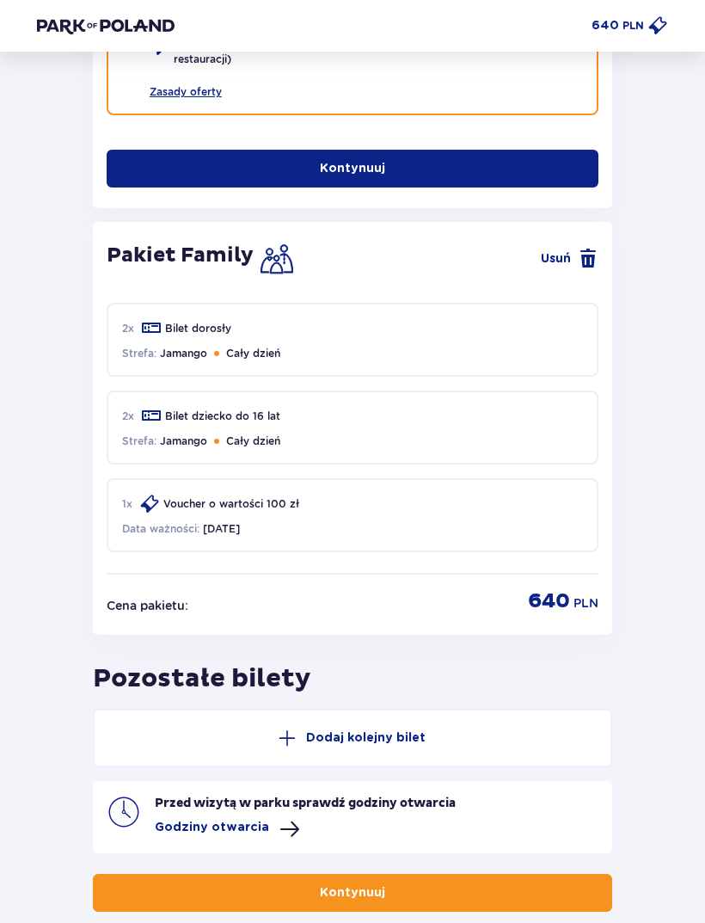
scroll to position [766, 0]
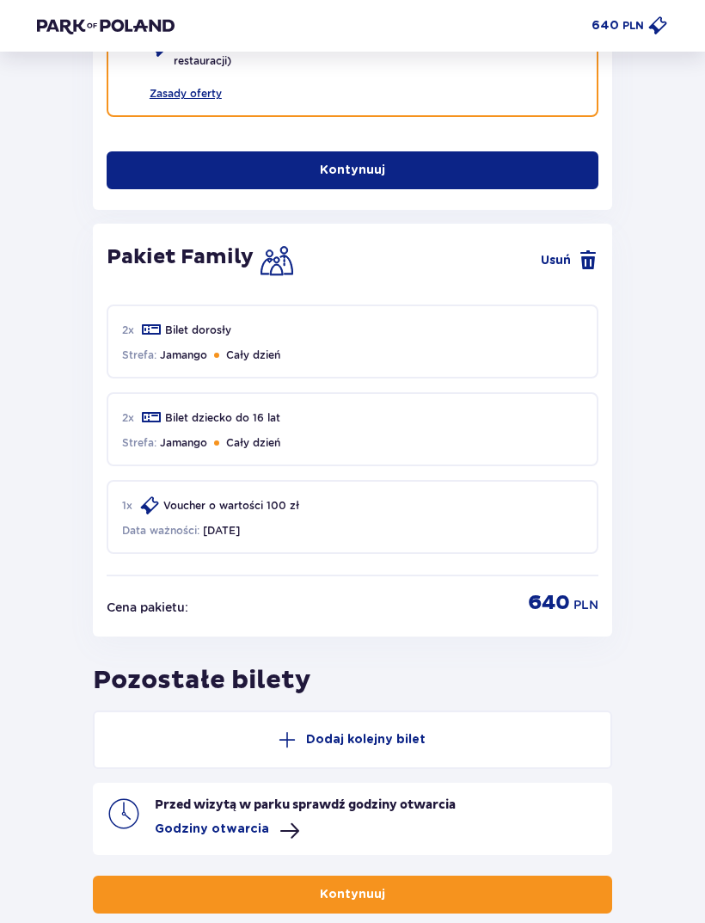
click at [545, 886] on button "Kontynuuj" at bounding box center [353, 895] width 520 height 38
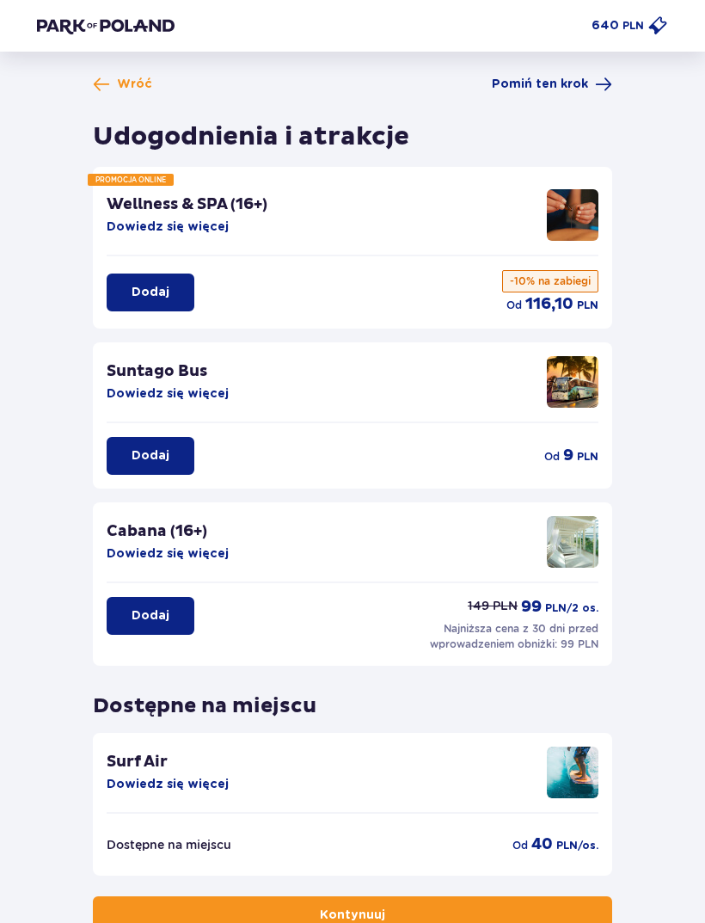
click at [108, 90] on span at bounding box center [101, 84] width 17 height 17
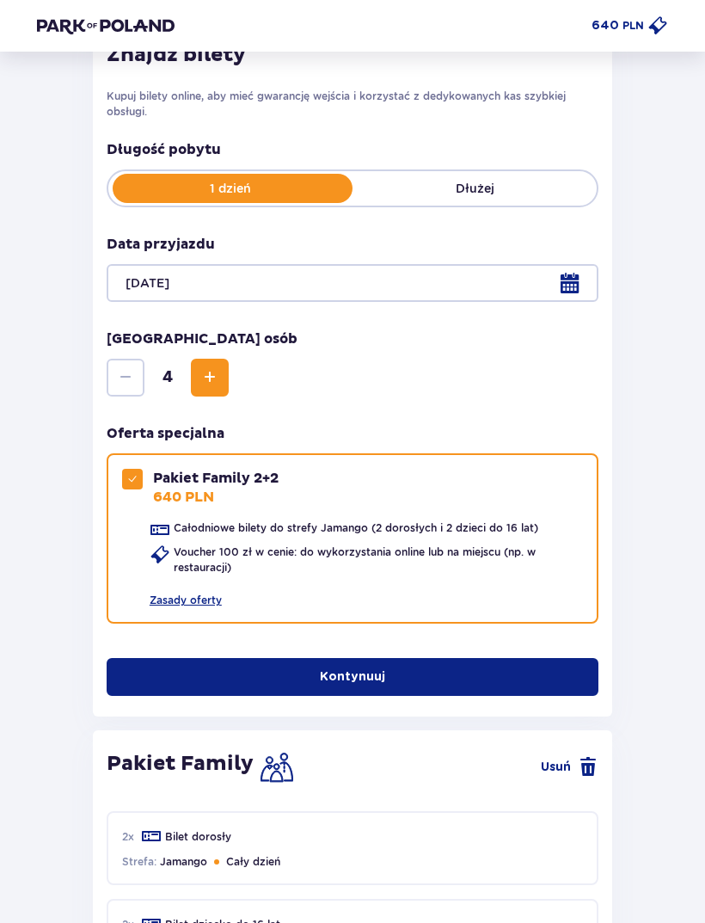
scroll to position [260, 0]
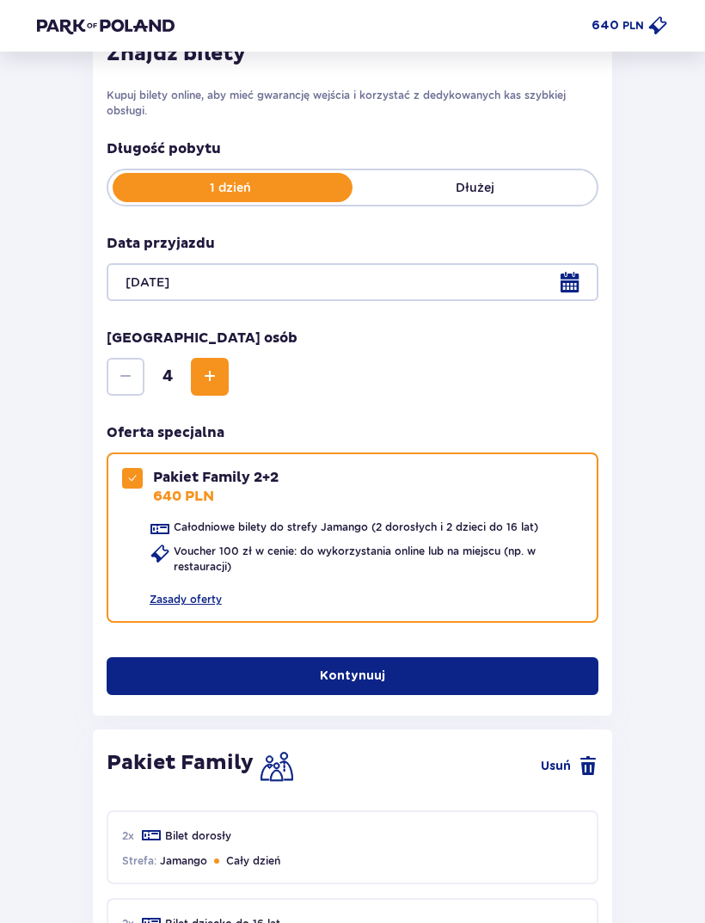
click at [569, 692] on button "Kontynuuj" at bounding box center [353, 676] width 492 height 38
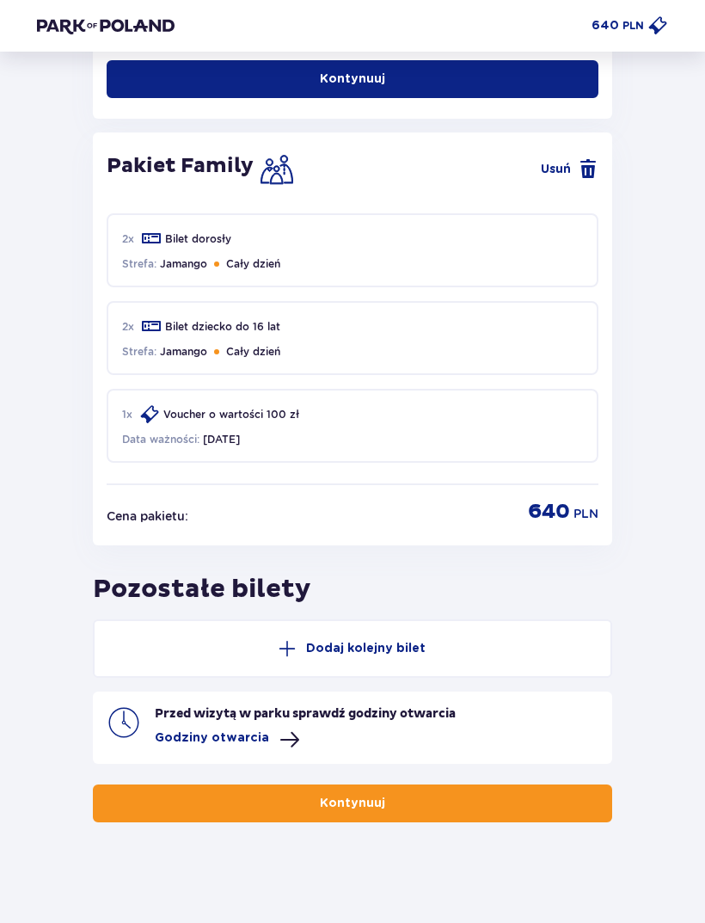
scroll to position [859, 0]
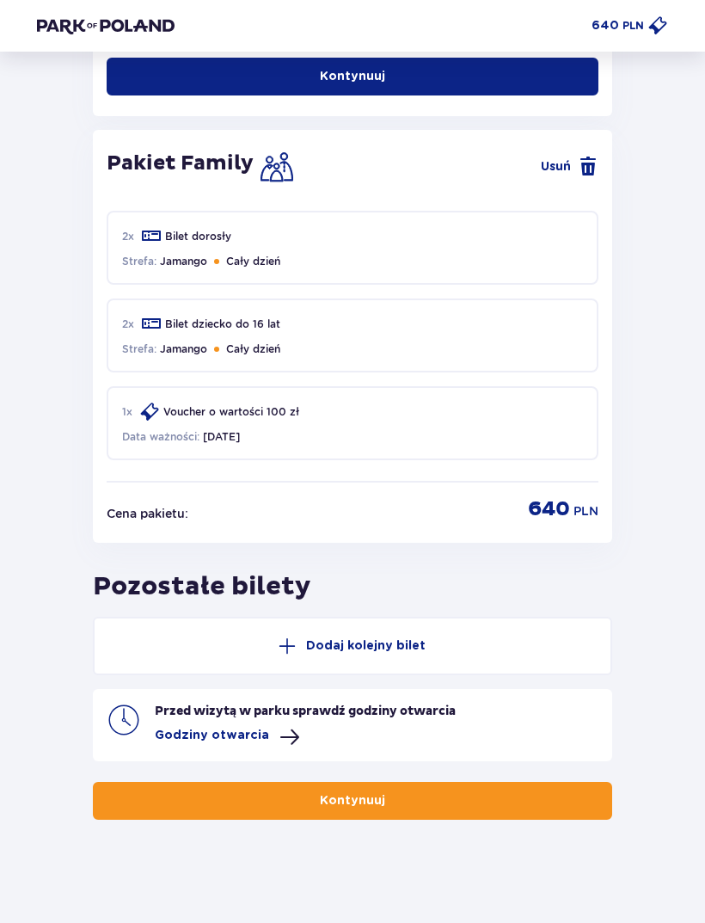
click at [412, 804] on button "Kontynuuj" at bounding box center [353, 801] width 520 height 38
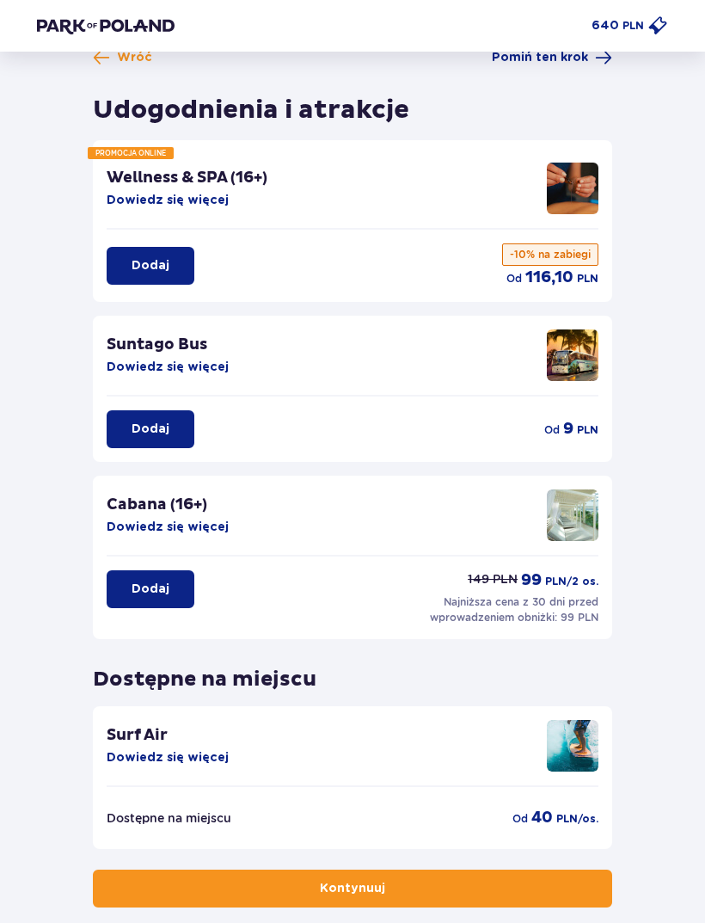
scroll to position [59, 0]
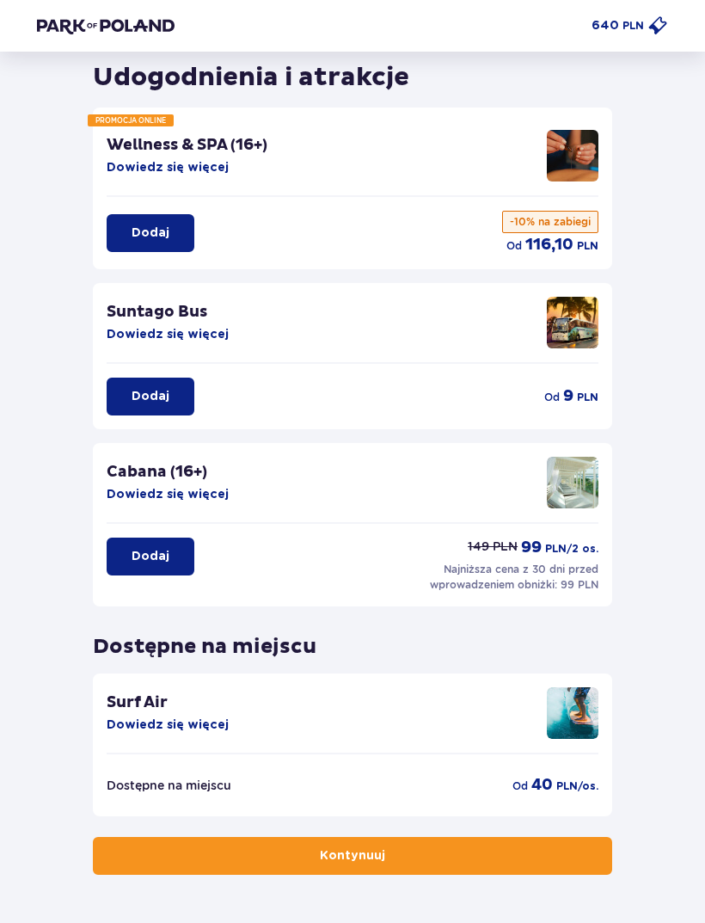
click at [438, 858] on button "Kontynuuj" at bounding box center [353, 856] width 520 height 38
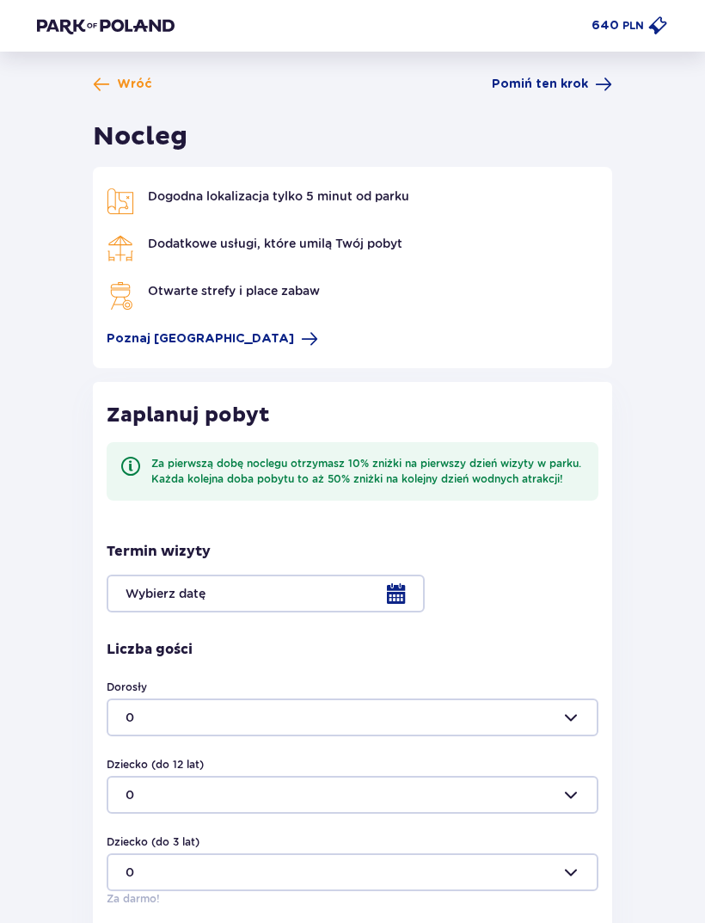
click at [336, 588] on div at bounding box center [353, 594] width 492 height 38
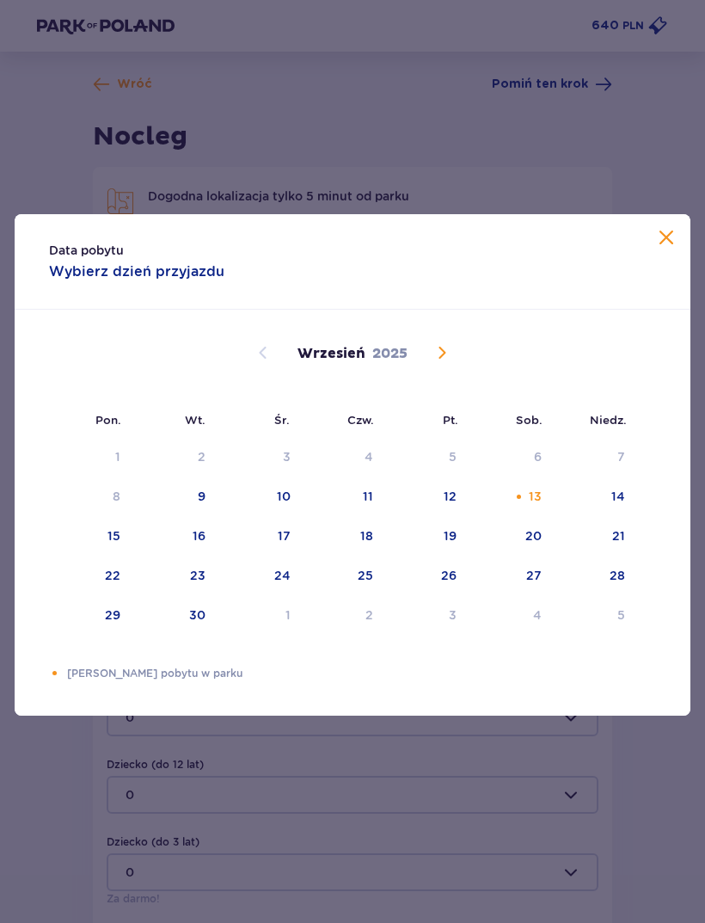
click at [536, 505] on div "13" at bounding box center [535, 496] width 13 height 17
click at [675, 249] on span at bounding box center [666, 238] width 21 height 21
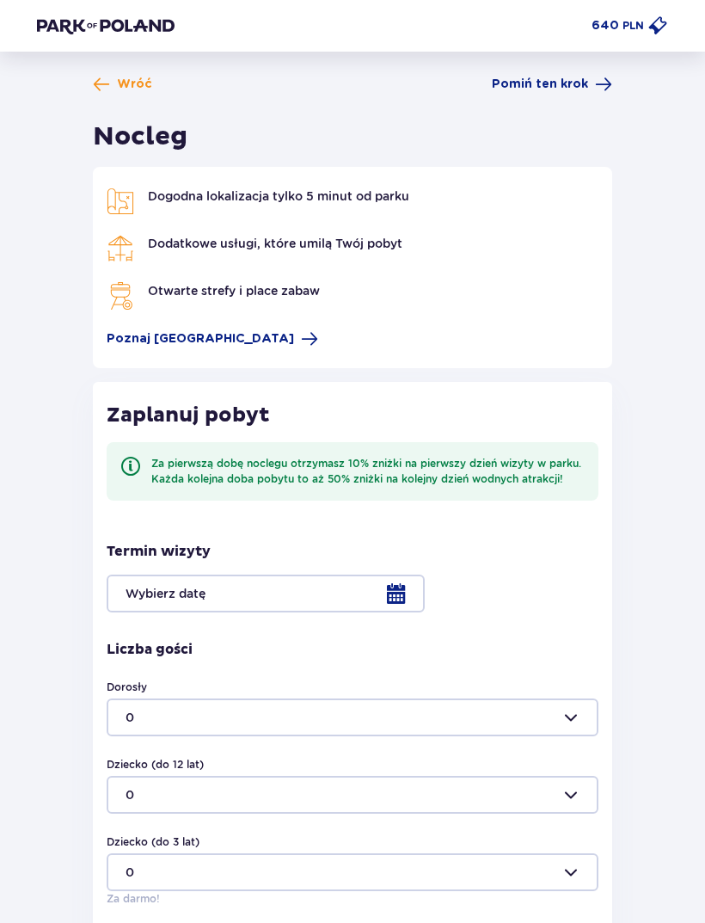
click at [397, 594] on div at bounding box center [353, 594] width 492 height 38
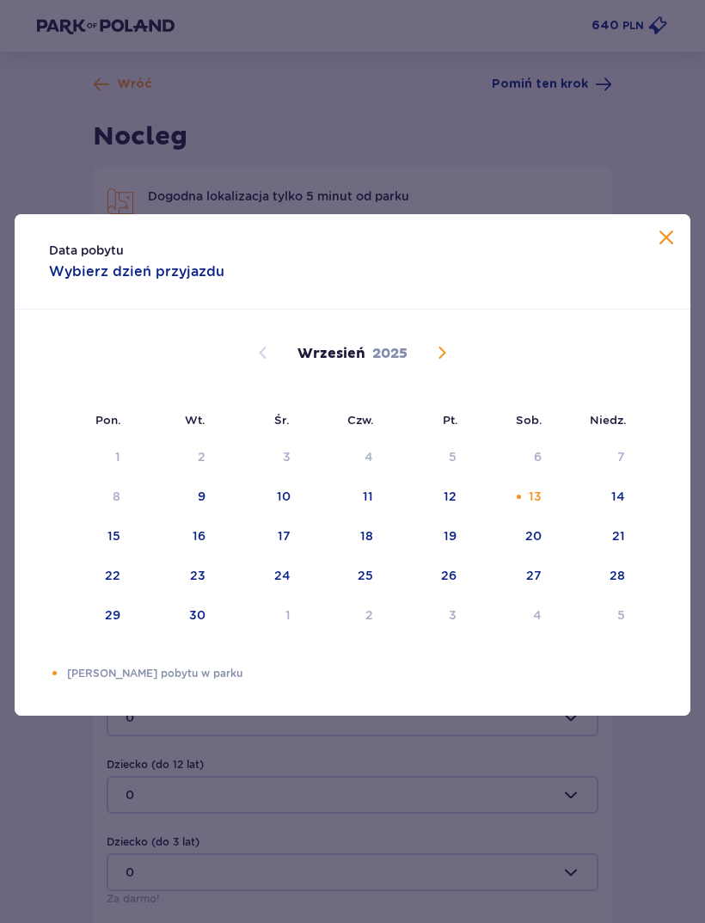
click at [533, 505] on div "13" at bounding box center [535, 496] width 13 height 17
click at [609, 516] on div "14" at bounding box center [595, 497] width 83 height 38
type input "13.09.25 - 14.09.25"
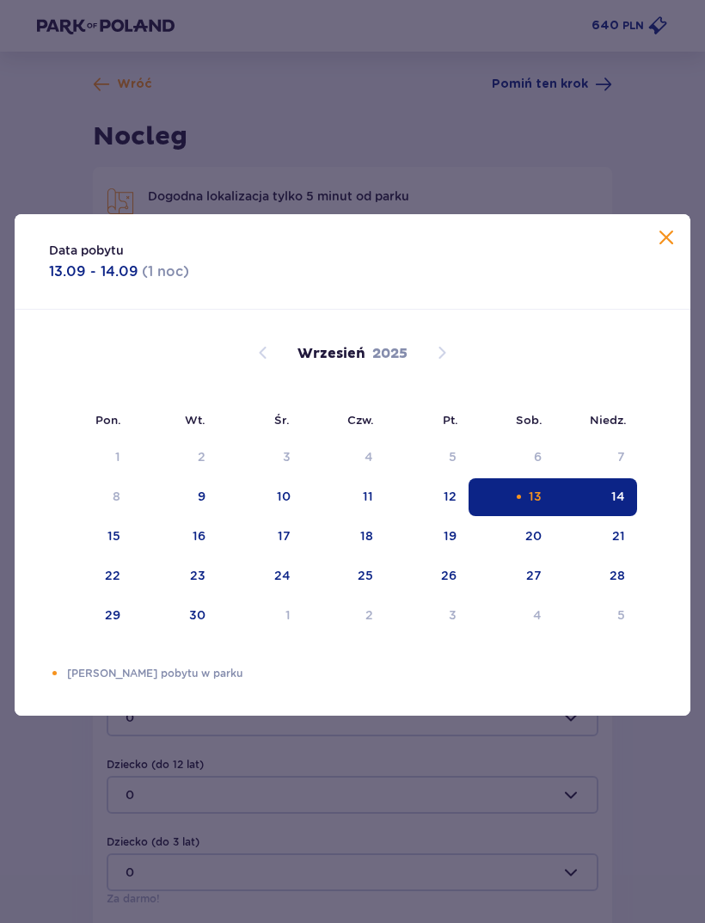
click at [533, 522] on div "Zaplanuj pobyt Za pierwszą dobę noclegu otrzymasz 10% zniżki na pierwszy dzień …" at bounding box center [353, 684] width 520 height 604
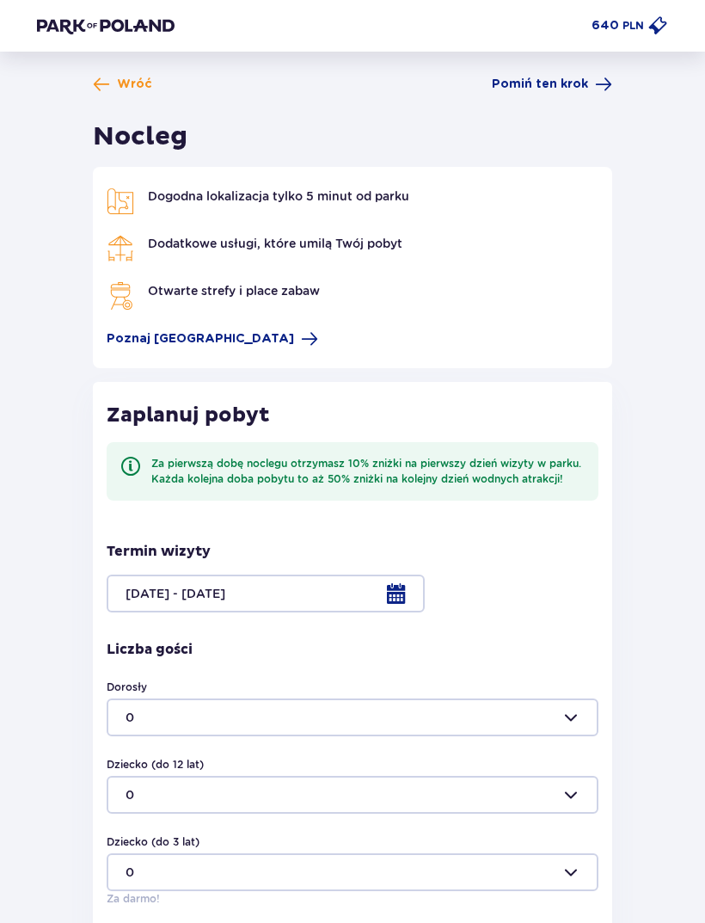
click at [391, 590] on div at bounding box center [353, 594] width 492 height 38
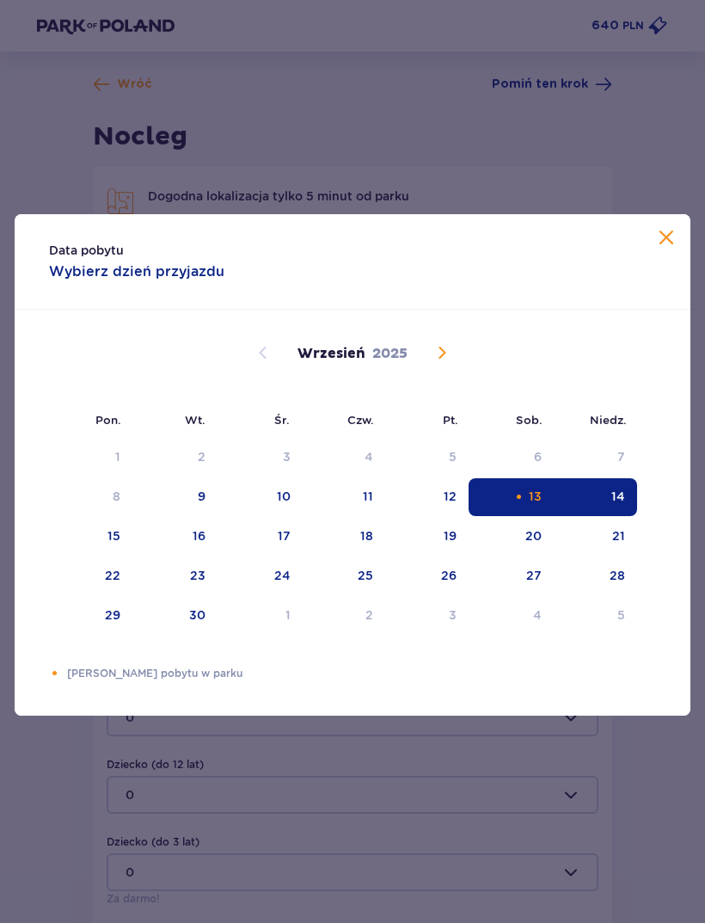
click at [532, 505] on div "13" at bounding box center [535, 496] width 13 height 17
click at [665, 249] on span at bounding box center [666, 238] width 21 height 21
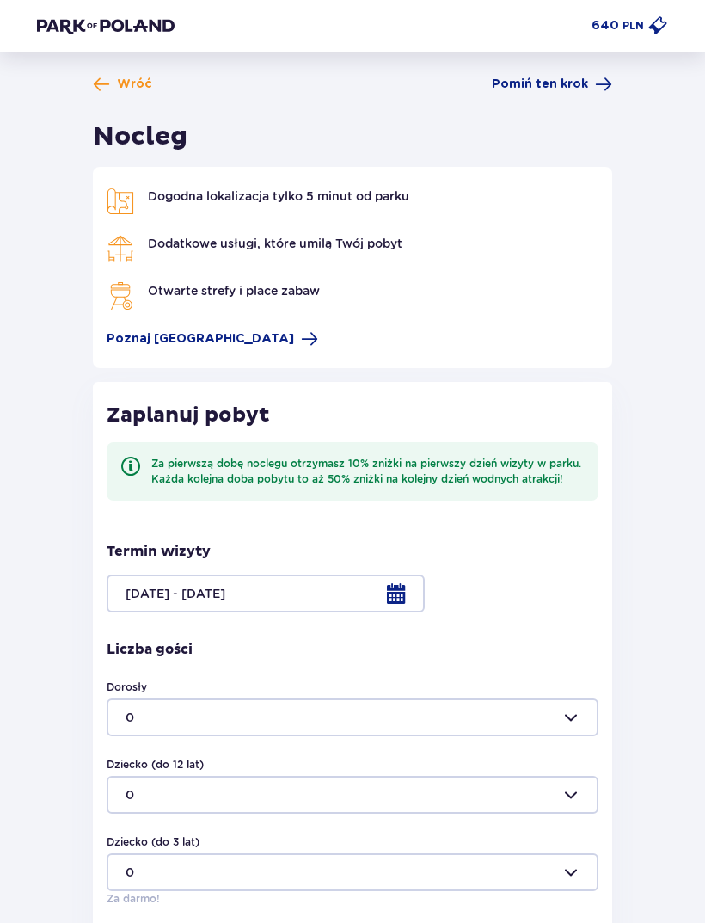
click at [400, 600] on div at bounding box center [353, 594] width 492 height 38
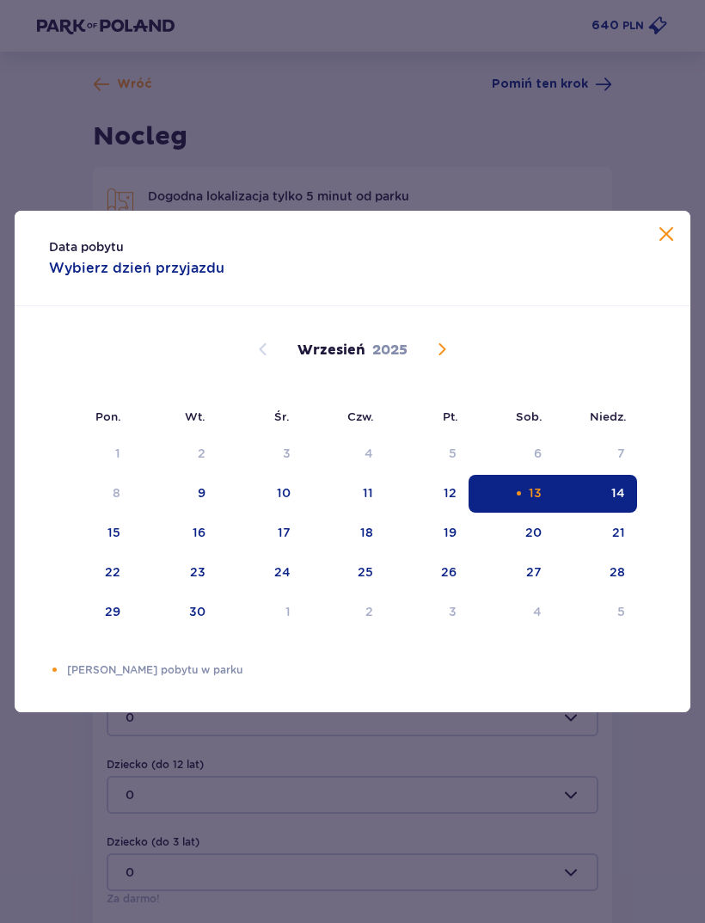
click at [614, 495] on div "14" at bounding box center [619, 492] width 14 height 17
click at [534, 501] on div "13" at bounding box center [535, 492] width 13 height 17
click at [528, 495] on div "13" at bounding box center [511, 494] width 85 height 38
click at [664, 229] on span at bounding box center [666, 235] width 21 height 21
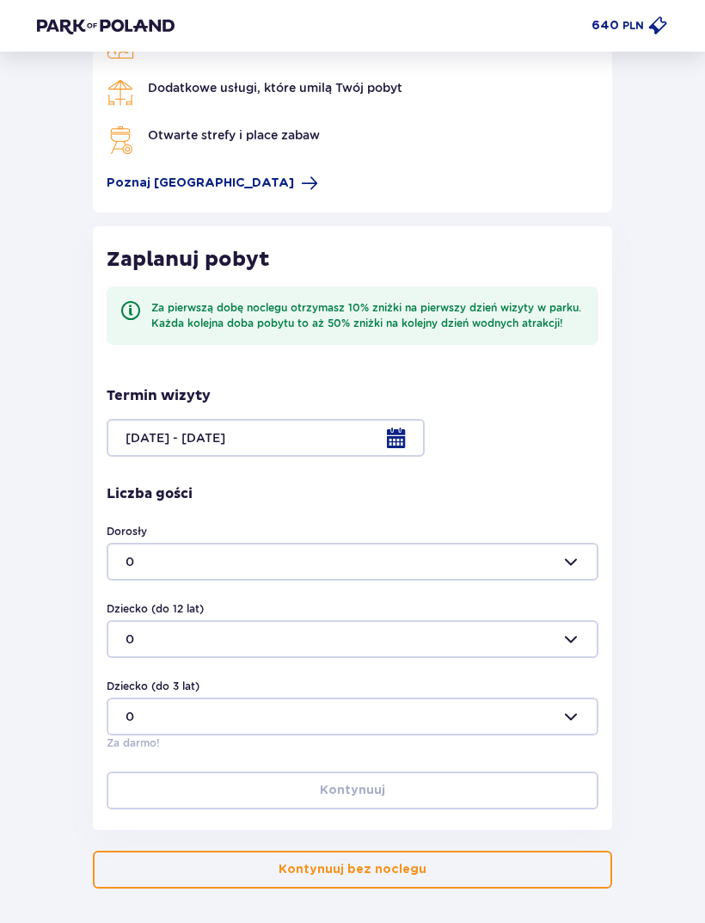
scroll to position [160, 0]
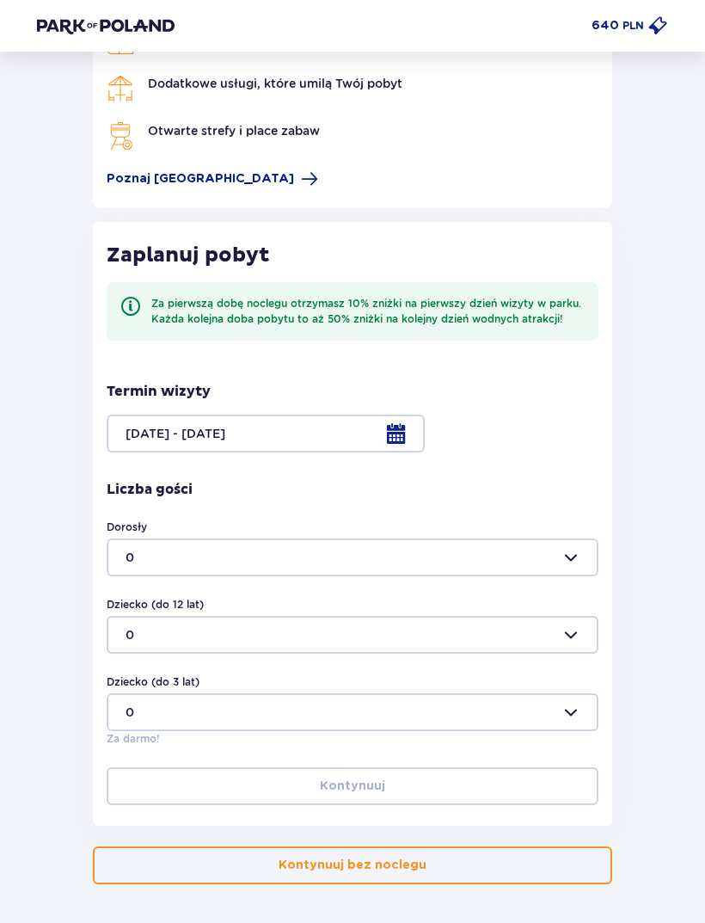
click at [401, 440] on div at bounding box center [353, 434] width 492 height 38
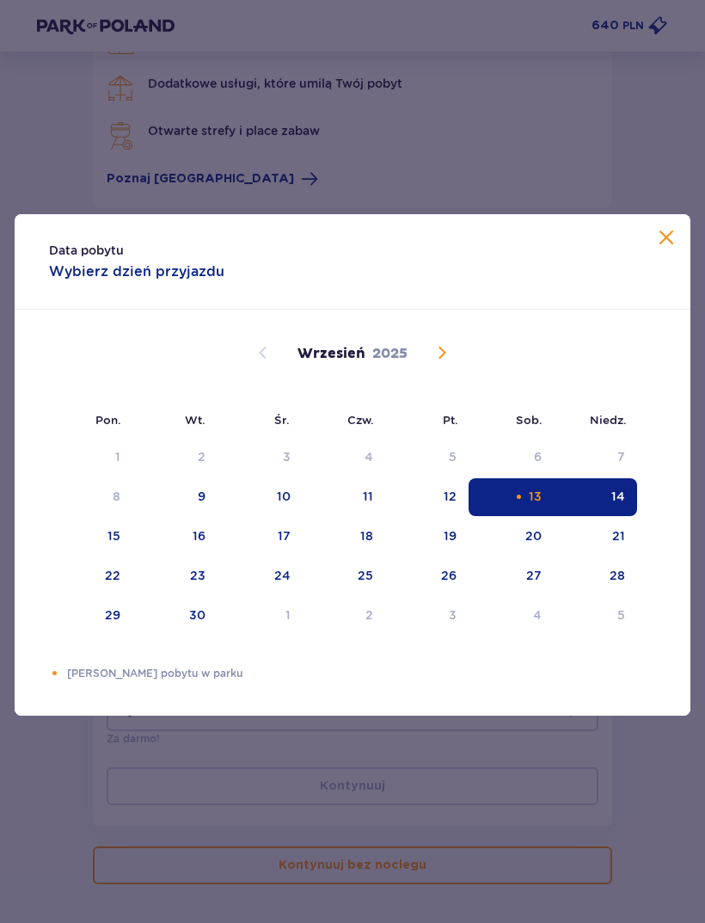
click at [76, 310] on div "Data pobytu Wybierz dzień przyjazdu" at bounding box center [353, 261] width 676 height 95
click at [75, 310] on div "Data pobytu Wybierz dzień przyjazdu" at bounding box center [353, 261] width 676 height 95
click at [490, 477] on div "6" at bounding box center [511, 458] width 85 height 38
click at [507, 516] on div "13" at bounding box center [511, 497] width 85 height 38
click at [124, 281] on p "Wybierz dzień przyjazdu" at bounding box center [136, 271] width 175 height 19
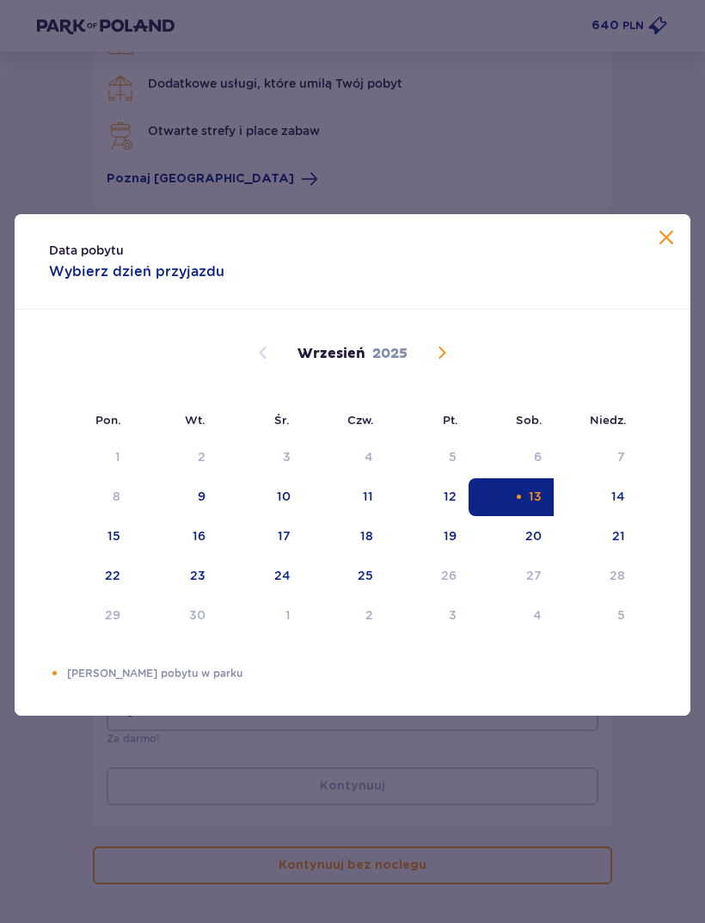
click at [123, 281] on p "Wybierz dzień przyjazdu" at bounding box center [136, 271] width 175 height 19
click at [130, 281] on p "Wybierz dzień przyjazdu" at bounding box center [136, 271] width 175 height 19
click at [62, 281] on p "Wybierz dzień przyjazdu" at bounding box center [136, 271] width 175 height 19
click at [61, 281] on p "Wybierz dzień przyjazdu" at bounding box center [136, 271] width 175 height 19
click at [63, 281] on p "Wybierz dzień przyjazdu" at bounding box center [136, 271] width 175 height 19
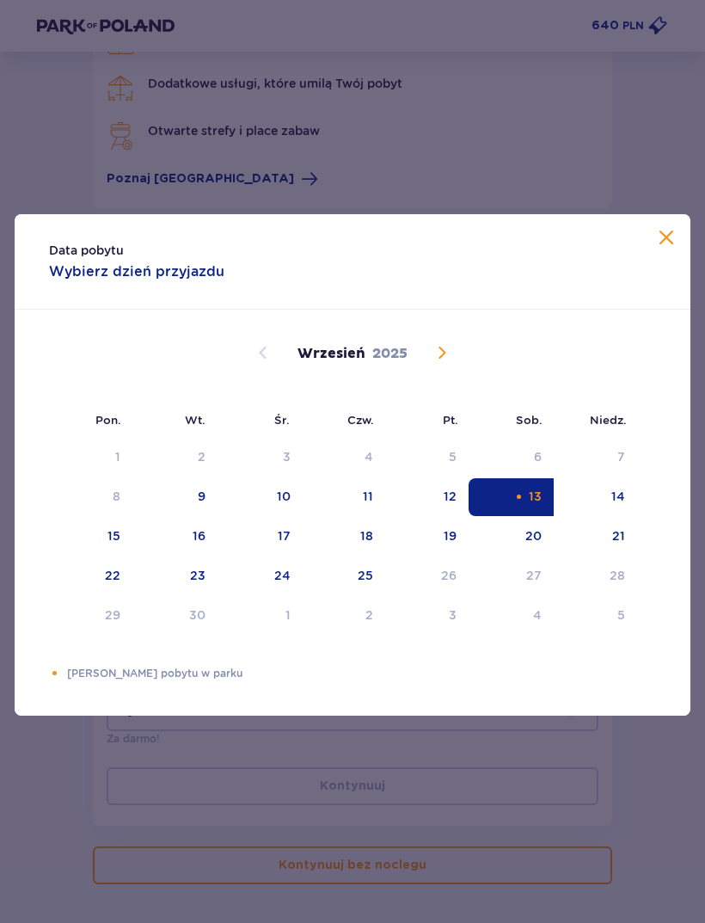
click at [530, 505] on div "13" at bounding box center [535, 496] width 13 height 17
click at [529, 516] on div "13" at bounding box center [511, 497] width 85 height 38
click at [532, 516] on div "13" at bounding box center [511, 497] width 85 height 38
click at [675, 249] on span at bounding box center [666, 238] width 21 height 21
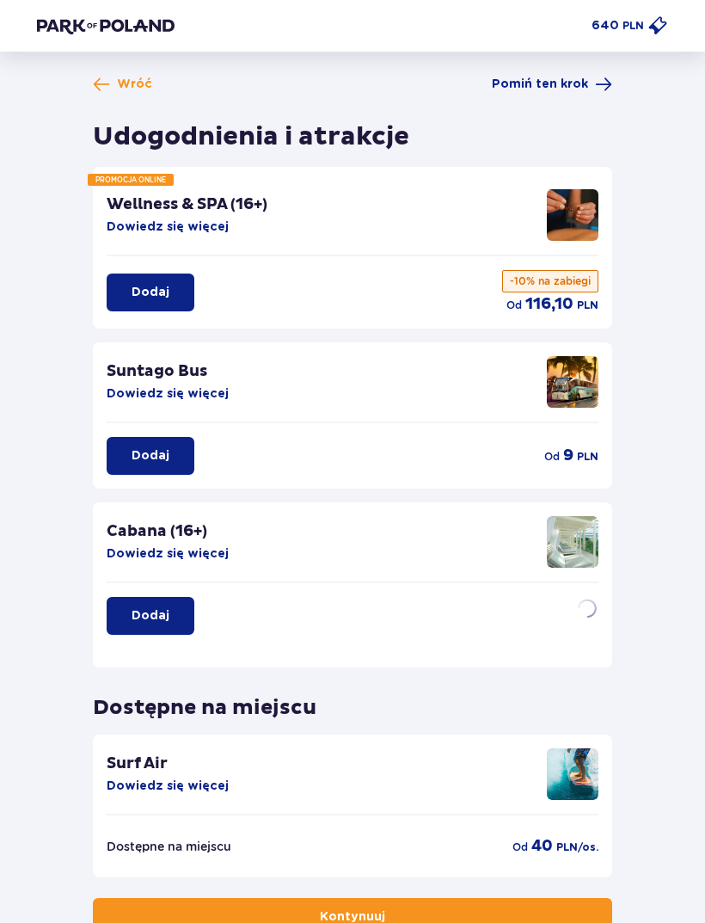
scroll to position [114, 0]
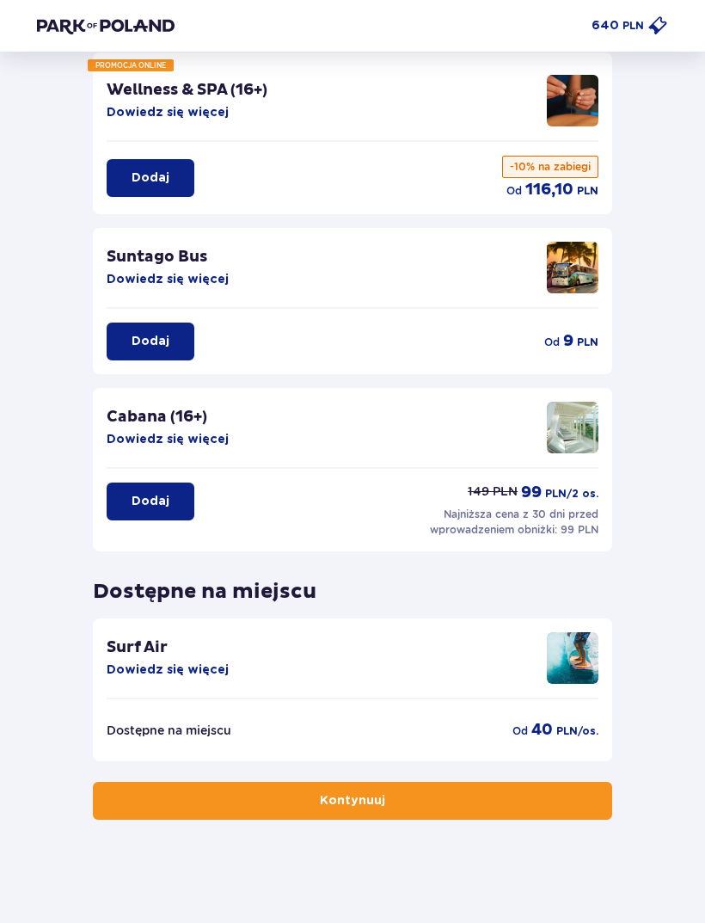
click at [457, 801] on button "Kontynuuj" at bounding box center [353, 801] width 520 height 38
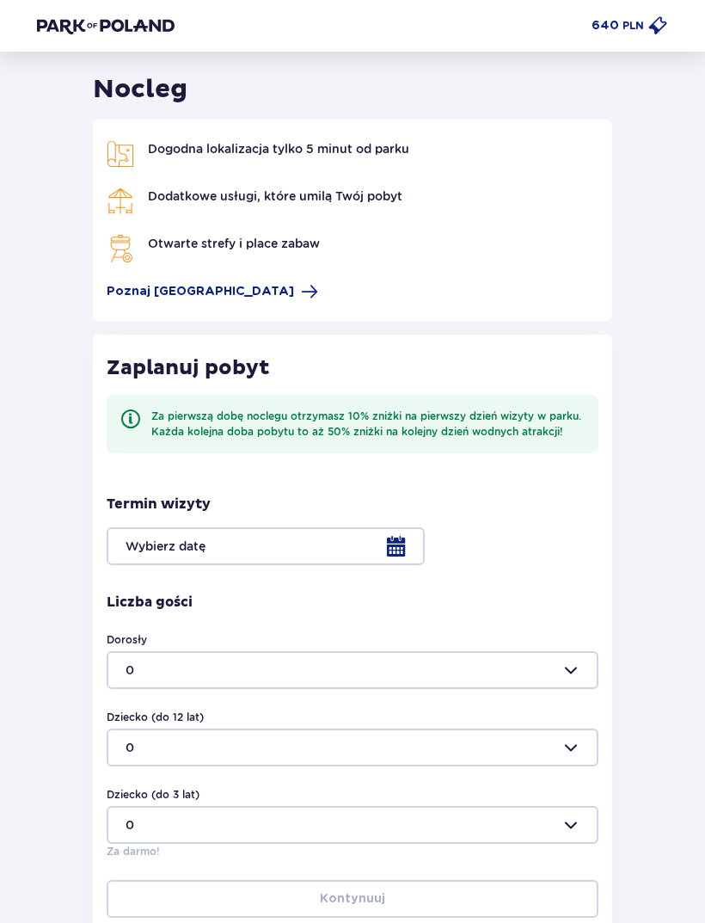
scroll to position [169, 0]
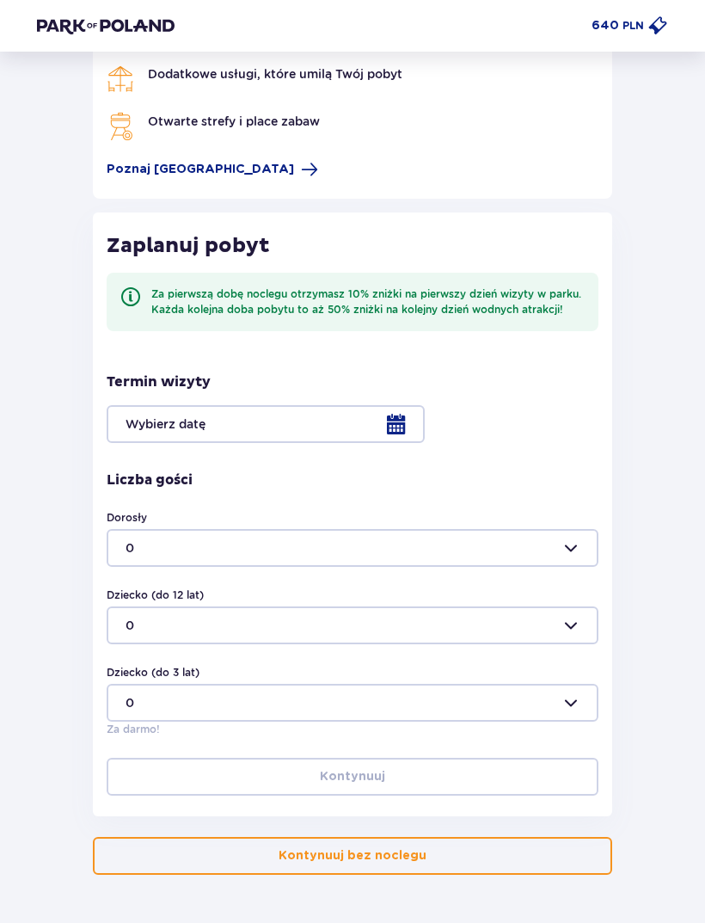
click at [442, 851] on button "Kontynuuj bez noclegu" at bounding box center [353, 856] width 520 height 38
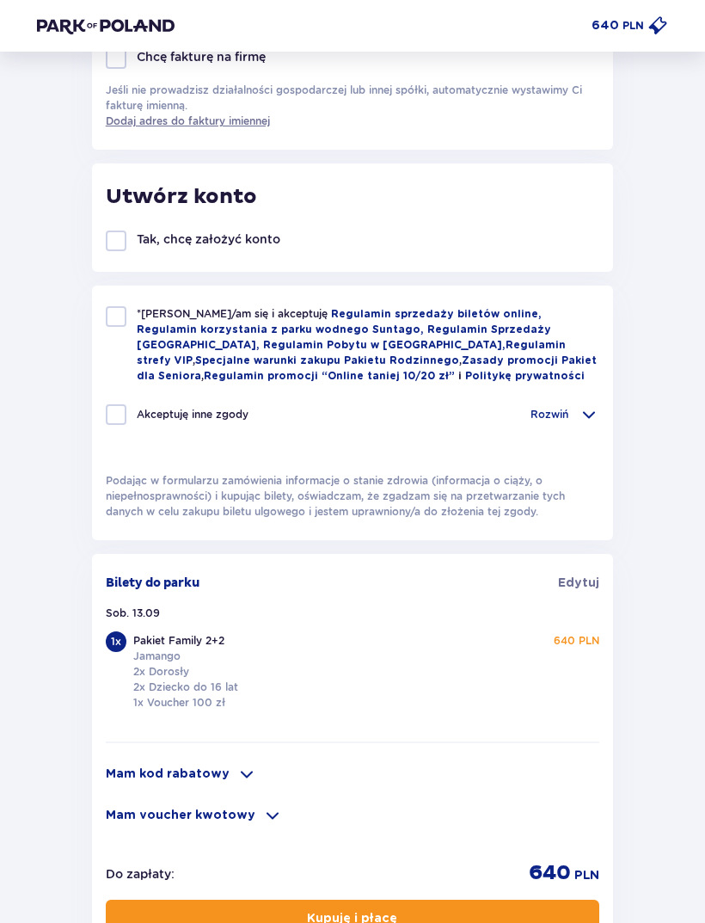
scroll to position [646, 0]
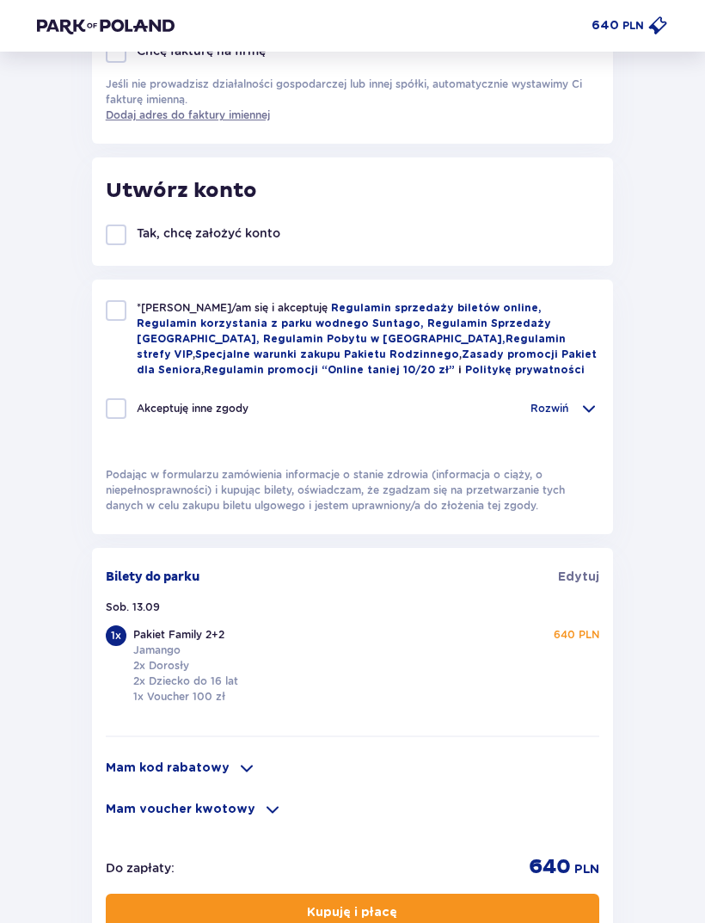
click at [114, 316] on div at bounding box center [116, 310] width 21 height 21
checkbox input "true"
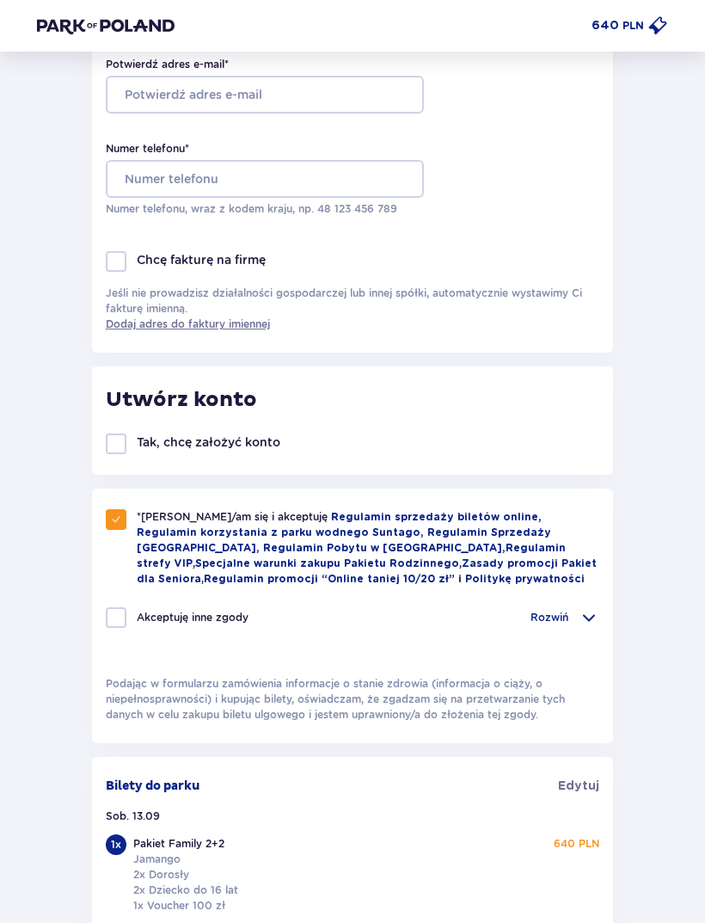
scroll to position [436, 0]
